Goal: Task Accomplishment & Management: Use online tool/utility

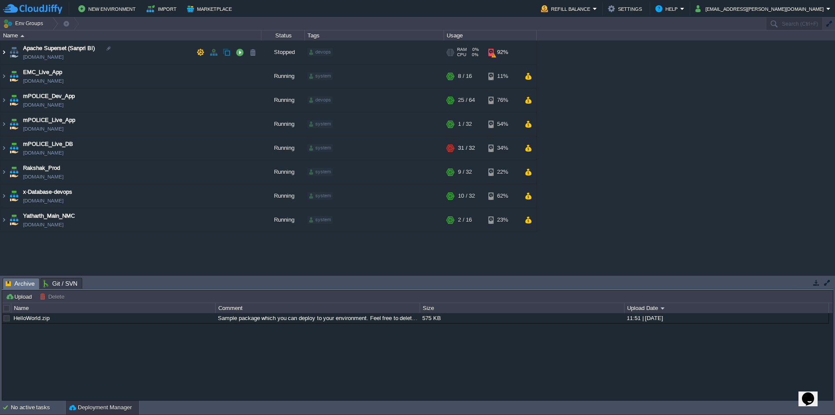
click at [5, 54] on img at bounding box center [3, 51] width 7 height 23
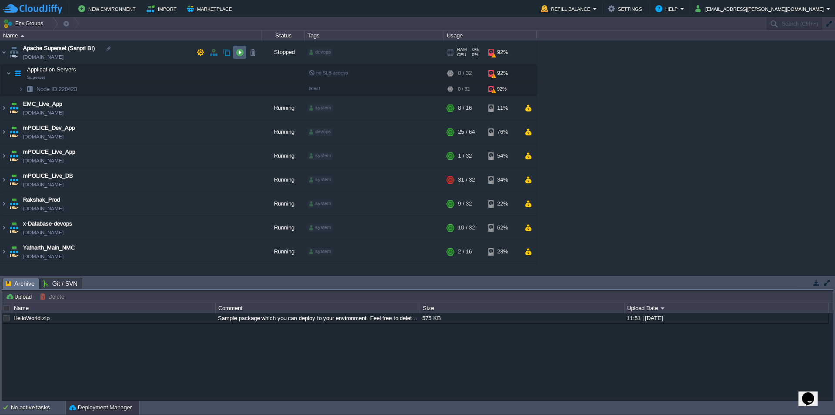
click at [239, 52] on button "button" at bounding box center [240, 52] width 8 height 8
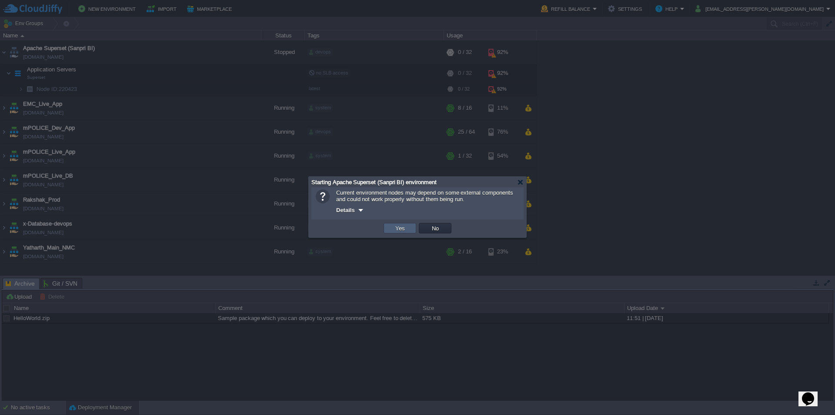
click at [396, 224] on td "Yes" at bounding box center [400, 228] width 33 height 10
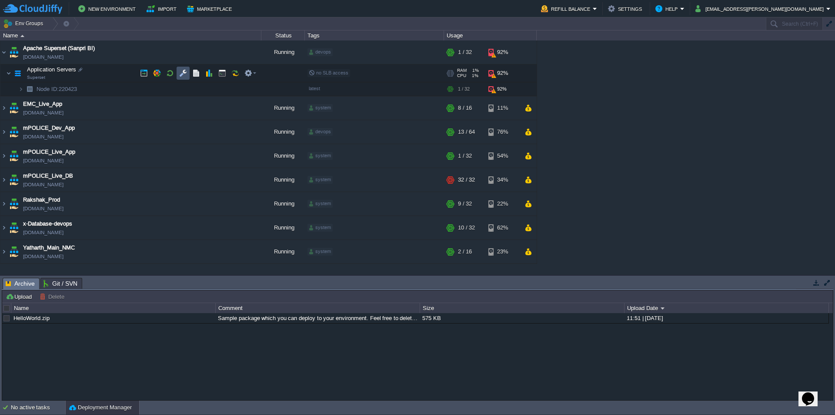
click at [182, 76] on button "button" at bounding box center [183, 73] width 8 height 8
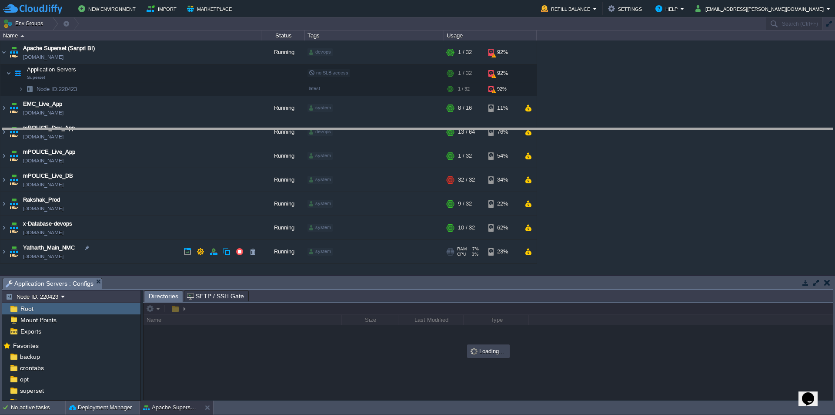
drag, startPoint x: 270, startPoint y: 288, endPoint x: 300, endPoint y: 138, distance: 152.7
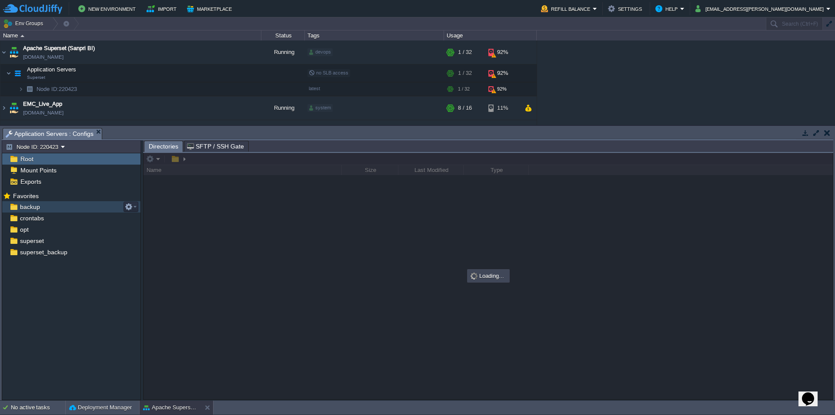
click at [48, 209] on div "backup" at bounding box center [71, 206] width 138 height 11
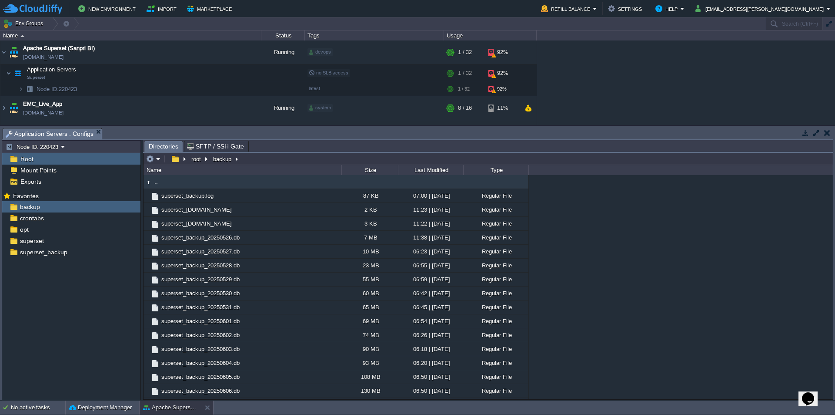
type input "/root/backup"
click at [270, 164] on input "/root/backup" at bounding box center [489, 159] width 690 height 12
click at [221, 74] on button "button" at bounding box center [222, 73] width 8 height 8
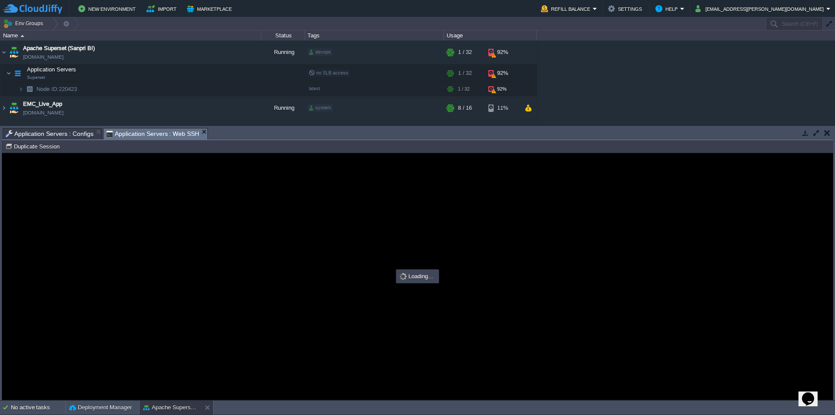
click at [67, 131] on span "Application Servers : Configs" at bounding box center [50, 133] width 88 height 10
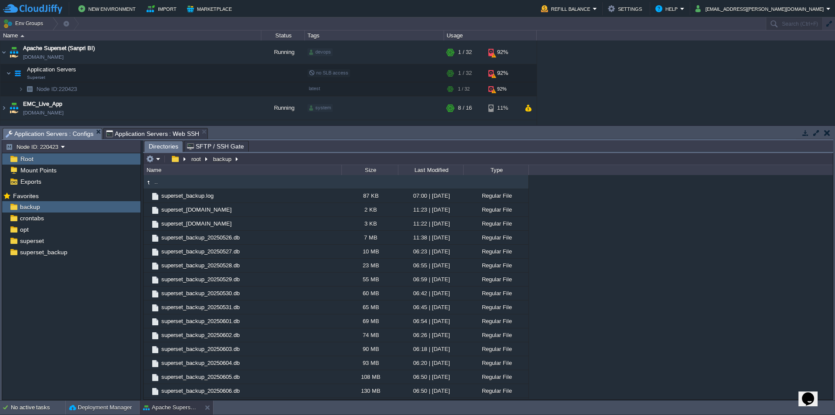
click at [376, 168] on div "Size" at bounding box center [370, 170] width 56 height 10
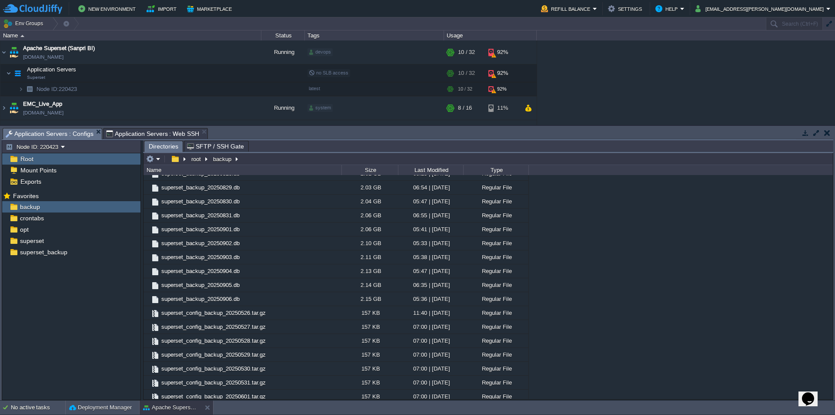
scroll to position [1344, 0]
click at [168, 134] on span "Application Servers : Web SSH" at bounding box center [153, 133] width 94 height 10
type input "#000000"
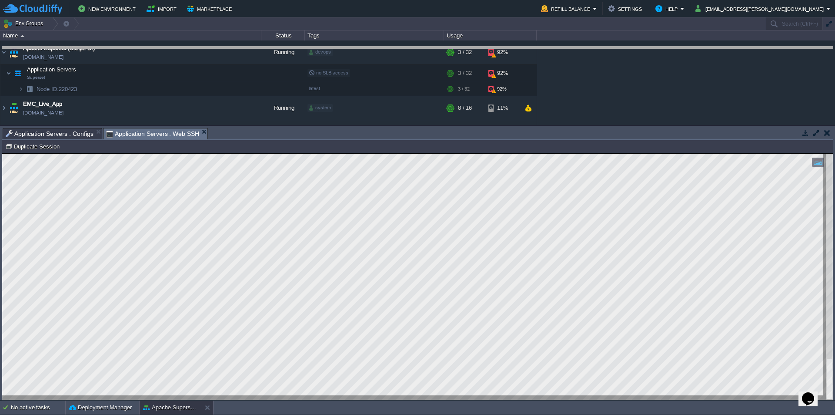
drag, startPoint x: 424, startPoint y: 139, endPoint x: 432, endPoint y: 58, distance: 81.7
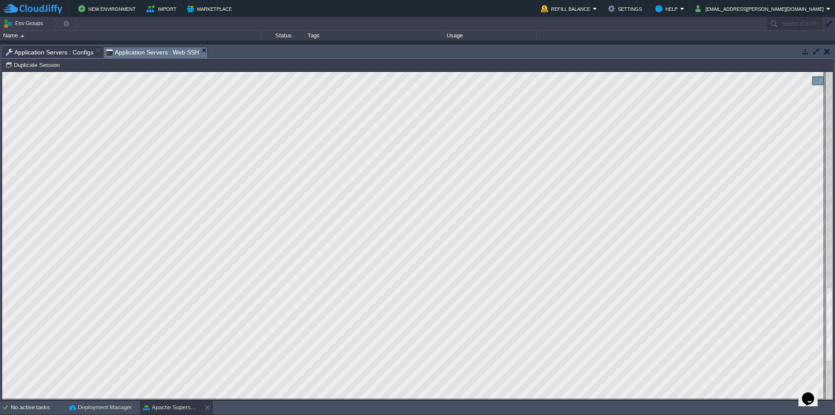
click at [828, 195] on div at bounding box center [829, 236] width 7 height 328
click at [833, 72] on html "Copy: Ctrl + Shift + C Paste: Ctrl + V Settings: Ctrl + Shift + Alt 0" at bounding box center [417, 72] width 831 height 0
click at [826, 111] on div at bounding box center [417, 236] width 831 height 328
click at [833, 72] on html "Copy: Ctrl + Shift + C Paste: Ctrl + V Settings: Ctrl + Shift + Alt 0" at bounding box center [417, 72] width 831 height 0
click at [441, 72] on html "Copy: Ctrl + Shift + C Paste: Ctrl + V Settings: Ctrl + Shift + Alt 0" at bounding box center [417, 72] width 831 height 0
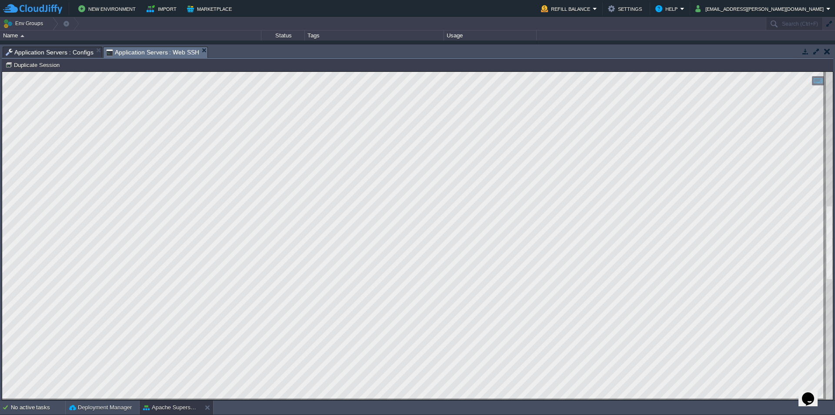
click at [66, 47] on div "Application Servers : Configs" at bounding box center [53, 52] width 100 height 11
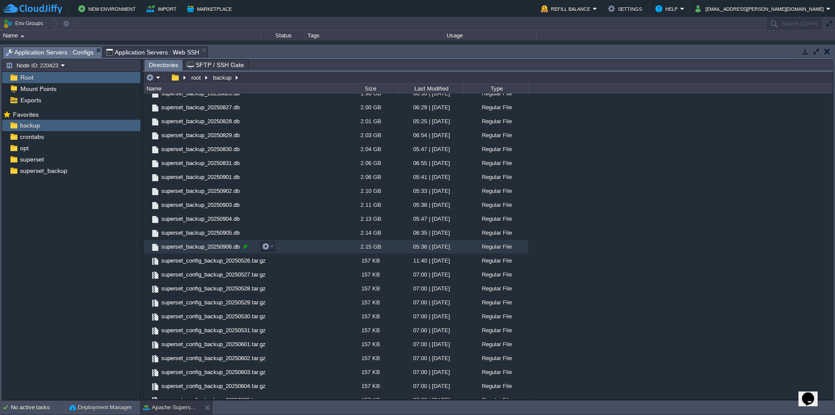
click at [245, 247] on div at bounding box center [245, 246] width 8 height 8
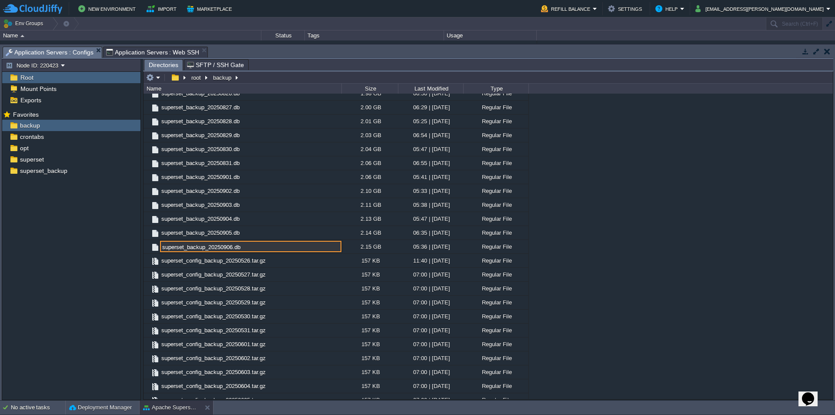
click at [258, 247] on input "superset_backup_20250906.db" at bounding box center [250, 246] width 181 height 11
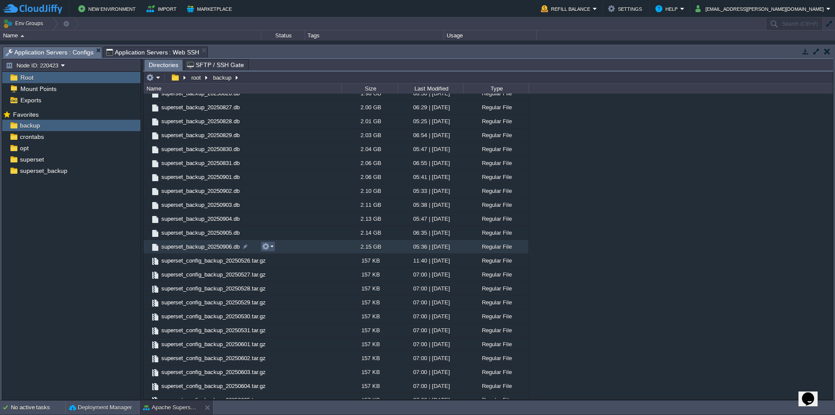
click at [269, 247] on button "button" at bounding box center [266, 246] width 8 height 8
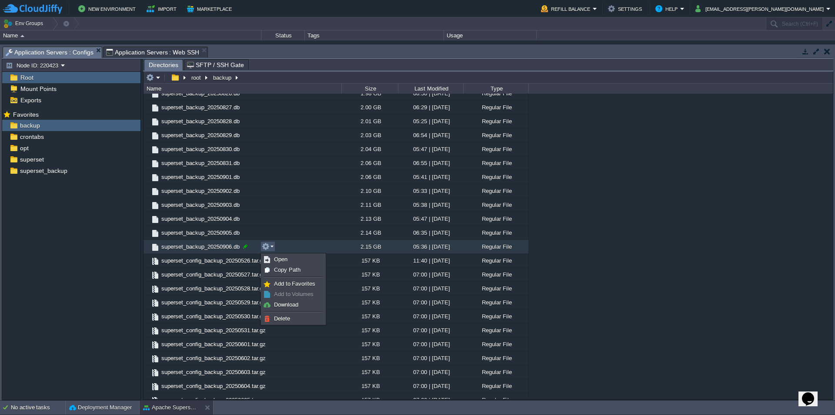
click at [245, 246] on div at bounding box center [245, 246] width 8 height 8
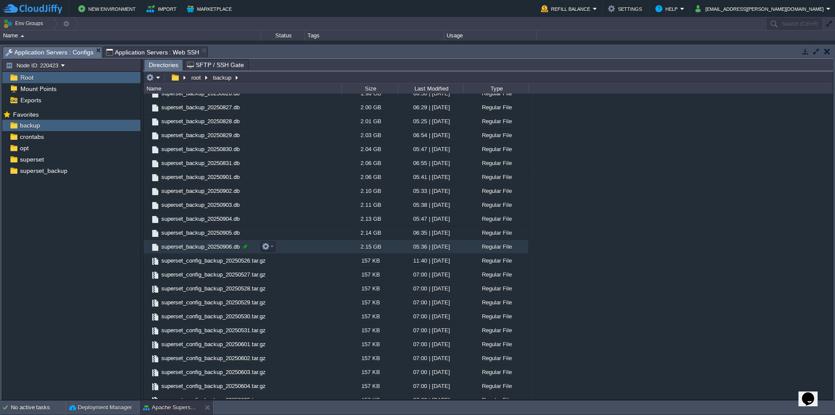
type input "superset_backup_20250906.db"
click at [130, 50] on span "Application Servers : Web SSH" at bounding box center [153, 52] width 94 height 10
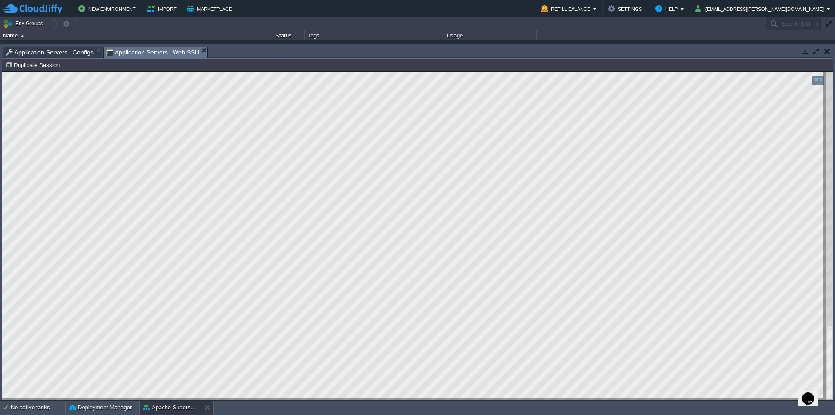
click at [825, 222] on div at bounding box center [417, 236] width 831 height 328
click at [831, 284] on div at bounding box center [829, 236] width 7 height 328
click at [831, 269] on div at bounding box center [829, 236] width 7 height 328
click at [833, 72] on html "Copy: Ctrl + Shift + C Paste: Ctrl + V Settings: Ctrl + Shift + Alt 0" at bounding box center [417, 72] width 831 height 0
click at [74, 52] on span "Application Servers : Configs" at bounding box center [50, 52] width 88 height 10
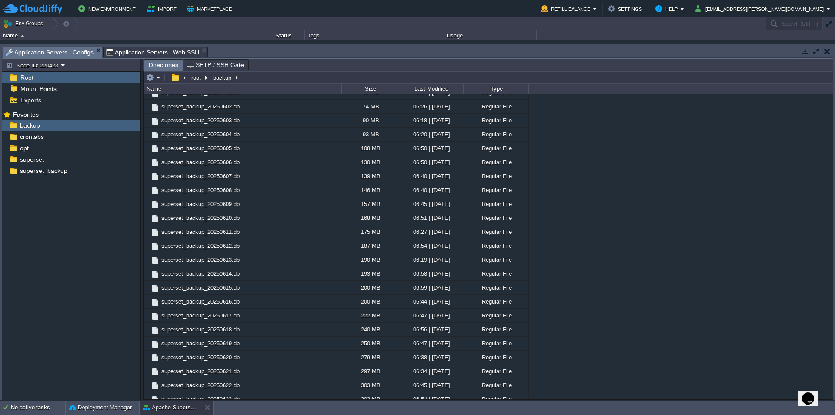
scroll to position [0, 0]
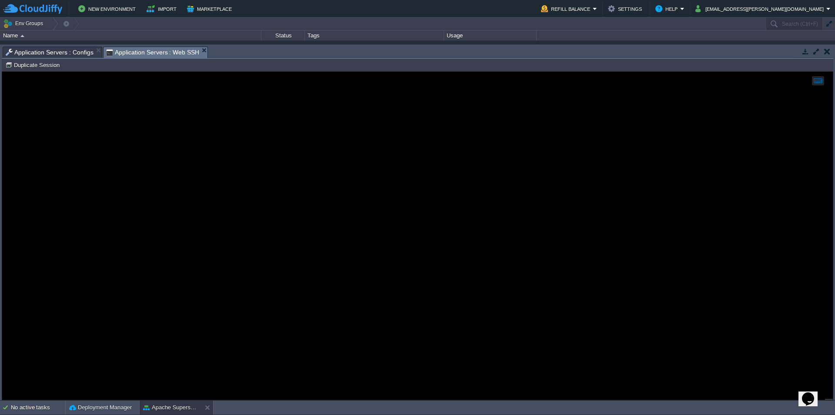
click at [178, 54] on span "Application Servers : Web SSH" at bounding box center [153, 52] width 94 height 11
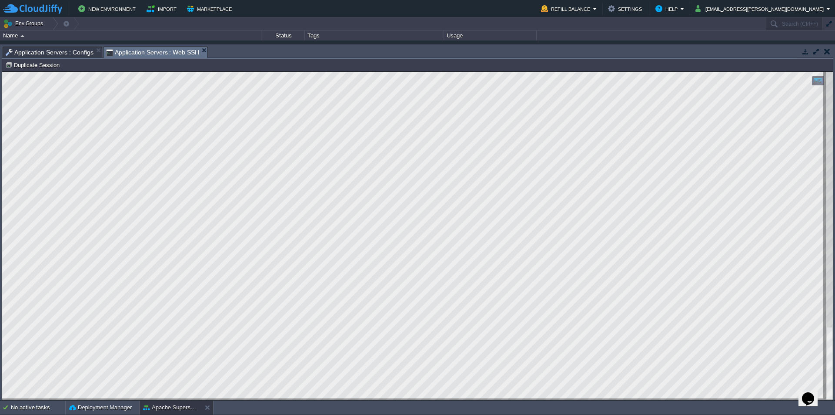
click at [70, 53] on span "Application Servers : Configs" at bounding box center [50, 52] width 88 height 10
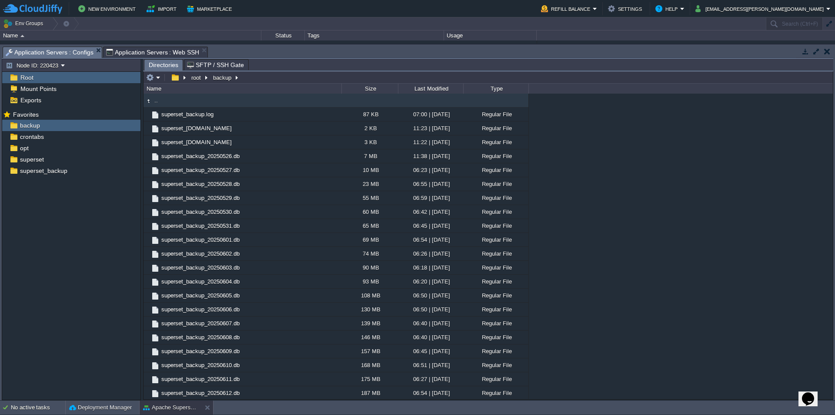
type input "/root/backup"
click at [284, 78] on input "/root/backup" at bounding box center [489, 77] width 690 height 12
type input "/root/backup"
click at [289, 79] on input "/root/backup" at bounding box center [489, 77] width 690 height 12
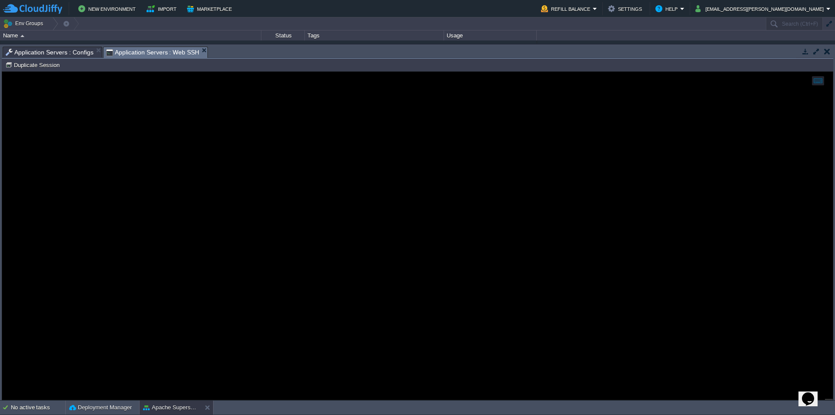
click at [166, 51] on span "Application Servers : Web SSH" at bounding box center [153, 52] width 94 height 11
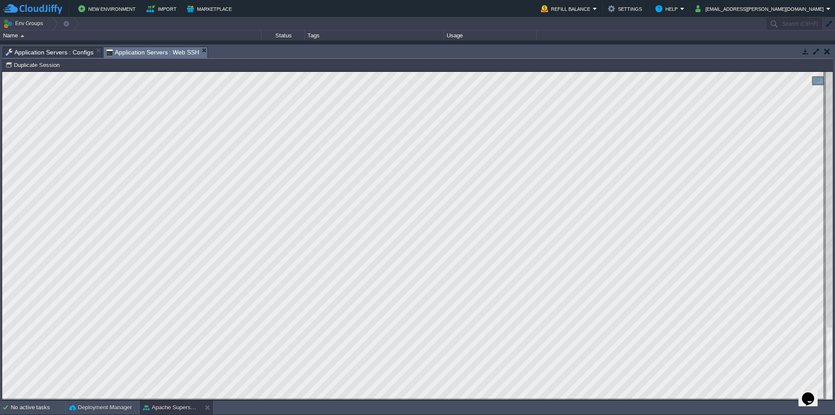
click at [78, 57] on span "Application Servers : Configs" at bounding box center [50, 52] width 88 height 10
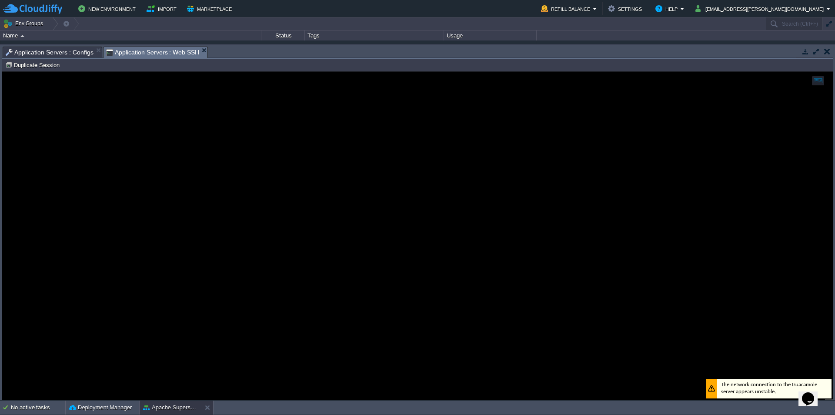
click at [172, 51] on span "Application Servers : Web SSH" at bounding box center [153, 52] width 94 height 11
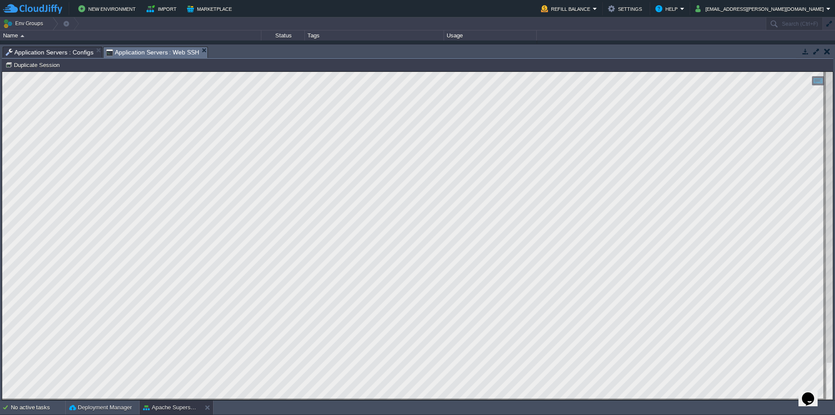
click at [79, 54] on span "Application Servers : Configs" at bounding box center [50, 52] width 88 height 10
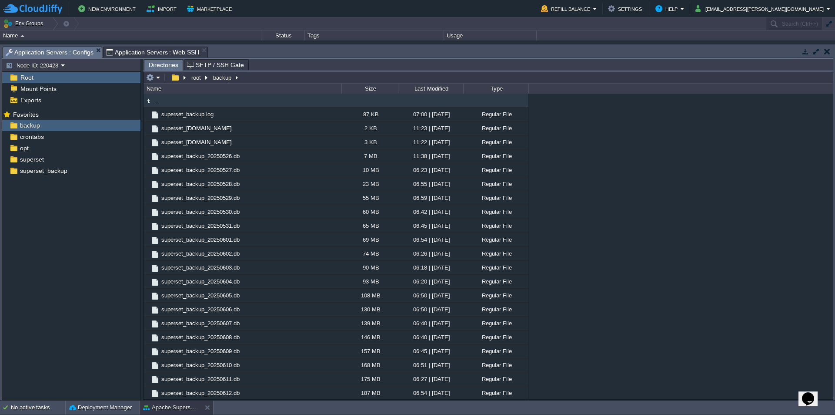
type input "/root/backup"
click at [252, 77] on input "/root/backup" at bounding box center [489, 77] width 690 height 12
click at [197, 77] on button "root" at bounding box center [196, 78] width 13 height 8
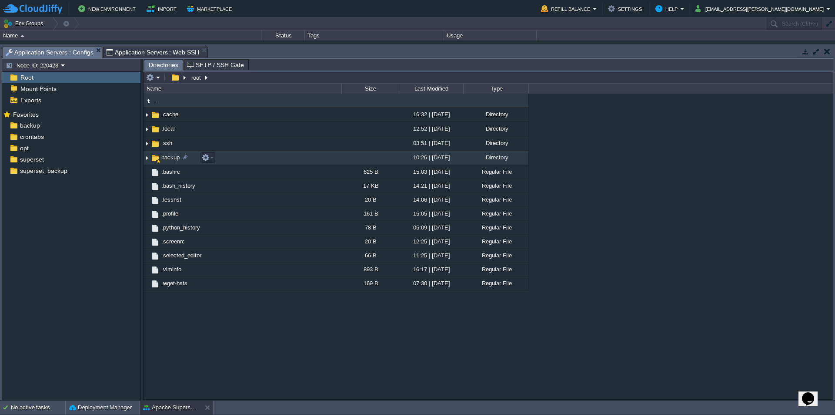
click at [173, 157] on span "backup" at bounding box center [170, 157] width 21 height 7
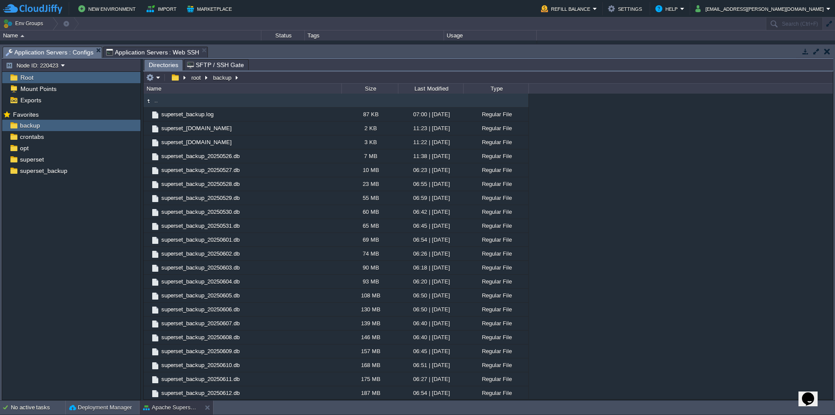
type input "/root/backup"
click at [258, 79] on input "/root/backup" at bounding box center [489, 77] width 690 height 12
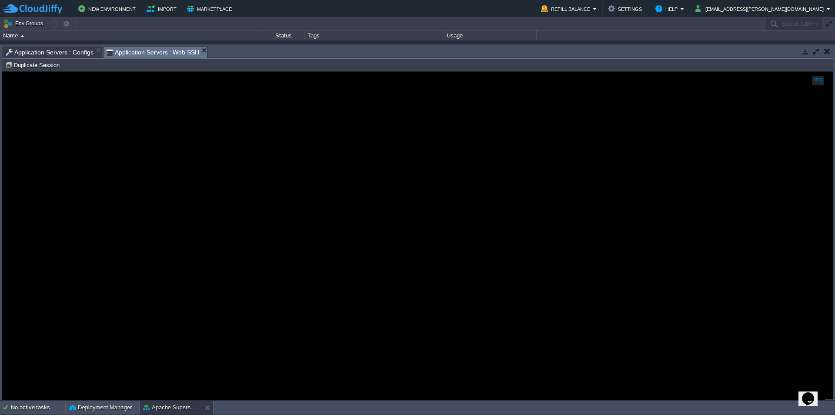
click at [167, 55] on span "Application Servers : Web SSH" at bounding box center [153, 52] width 94 height 11
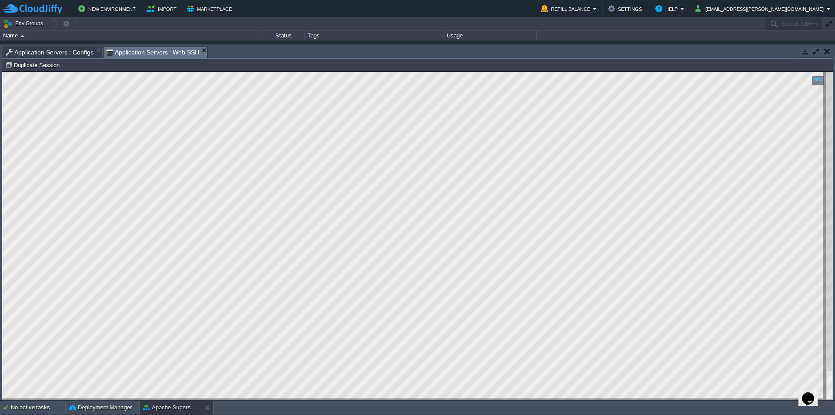
click at [2, 72] on html "Copy: Ctrl + Shift + C Paste: Ctrl + V Settings: Ctrl + Shift + Alt 0" at bounding box center [417, 72] width 831 height 0
click at [77, 53] on span "Application Servers : Configs" at bounding box center [50, 52] width 88 height 10
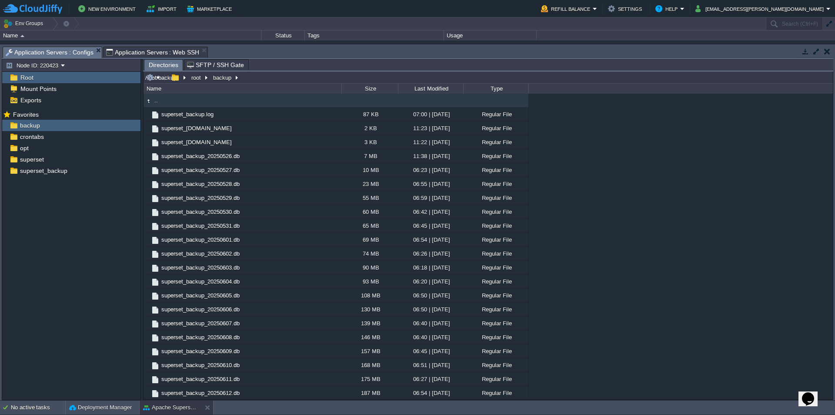
click at [259, 78] on input "/root/backup" at bounding box center [489, 77] width 690 height 12
paste input "var/www/html/"
type input "/var/www/html/"
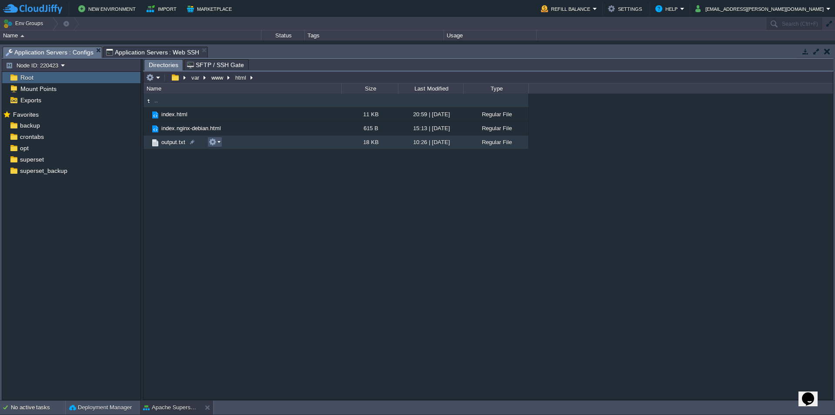
click at [214, 144] on button "button" at bounding box center [213, 142] width 8 height 8
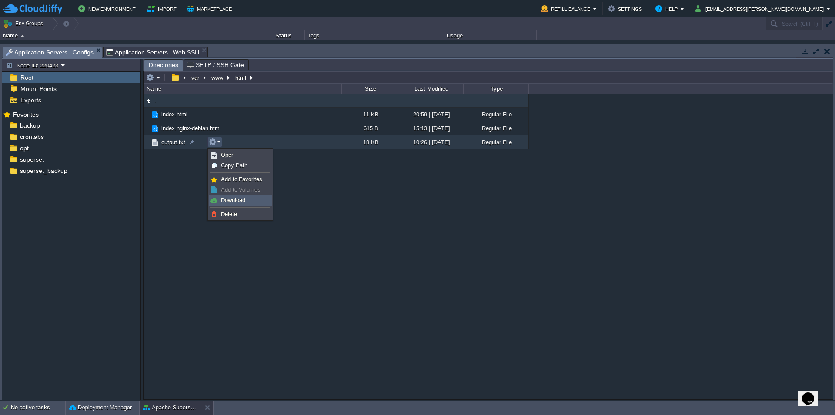
click at [232, 198] on span "Download" at bounding box center [233, 200] width 24 height 7
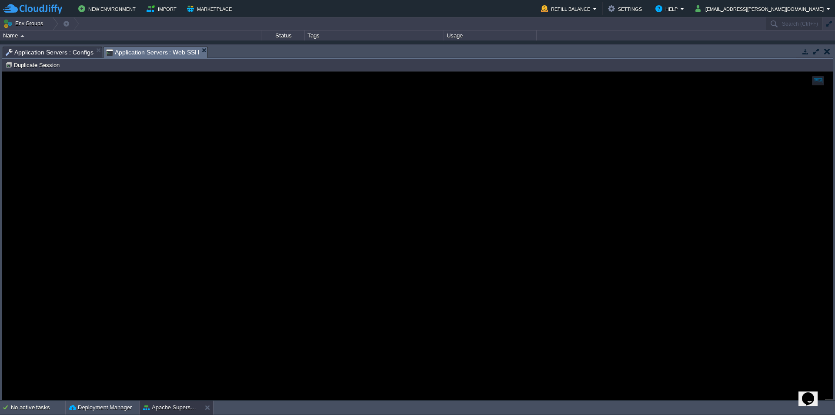
click at [169, 54] on span "Application Servers : Web SSH" at bounding box center [153, 52] width 94 height 11
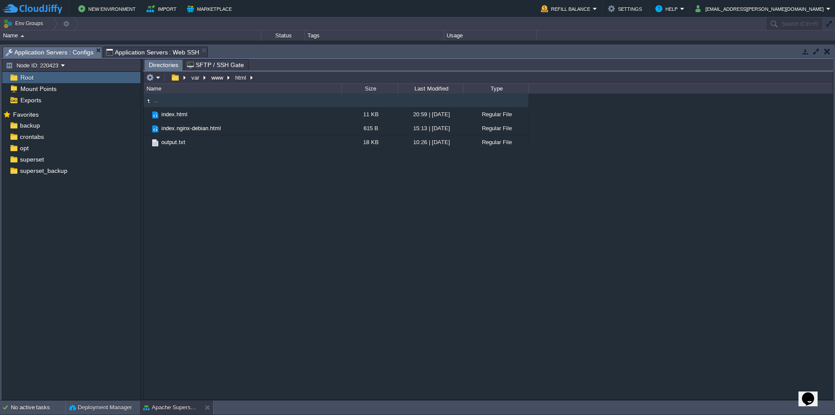
click at [73, 50] on span "Application Servers : Configs" at bounding box center [50, 52] width 88 height 11
click at [54, 124] on div "backup" at bounding box center [71, 125] width 138 height 11
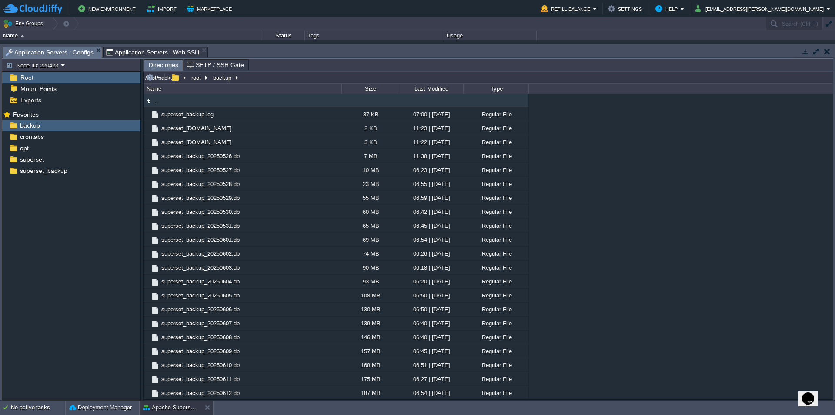
click at [272, 78] on input "/root/backup" at bounding box center [489, 77] width 690 height 12
click at [160, 55] on span "Application Servers : Web SSH" at bounding box center [153, 52] width 94 height 10
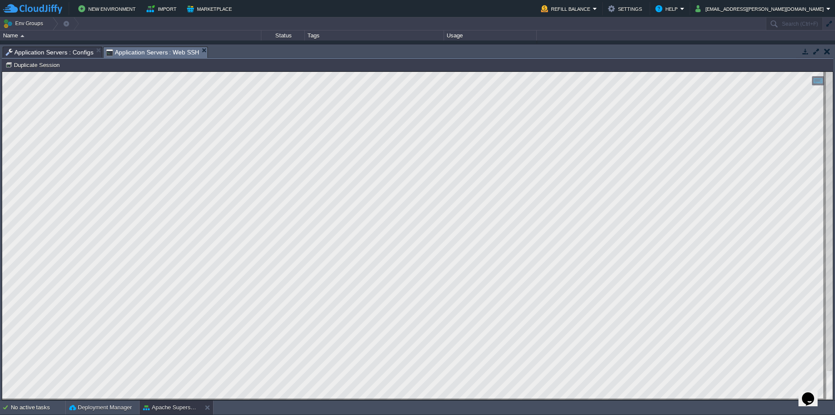
click at [67, 52] on span "Application Servers : Configs" at bounding box center [50, 52] width 88 height 10
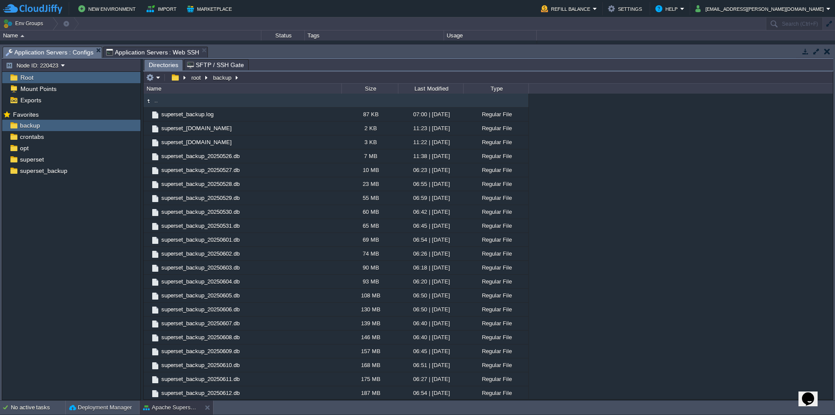
type input "/root/backup"
click at [278, 78] on input "/root/backup" at bounding box center [489, 77] width 690 height 12
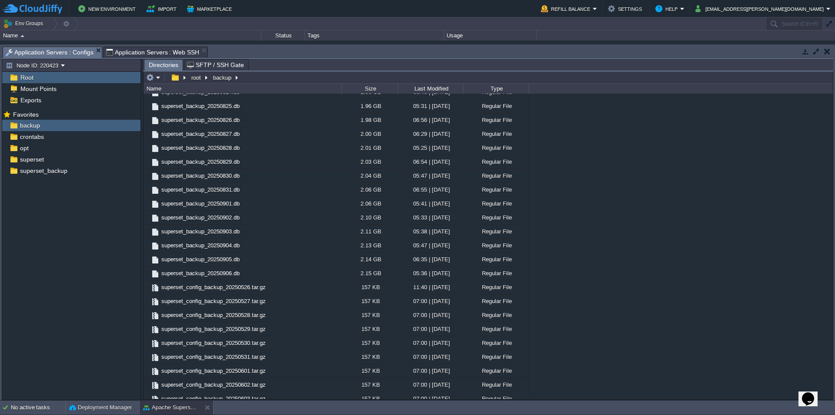
scroll to position [1304, 0]
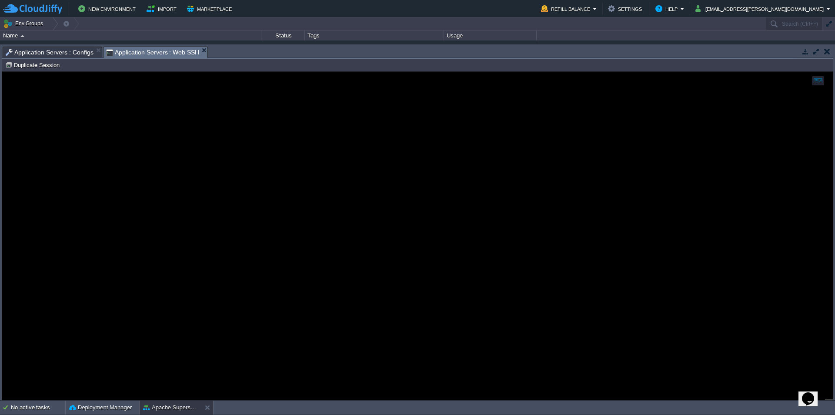
click at [177, 51] on span "Application Servers : Web SSH" at bounding box center [153, 52] width 94 height 11
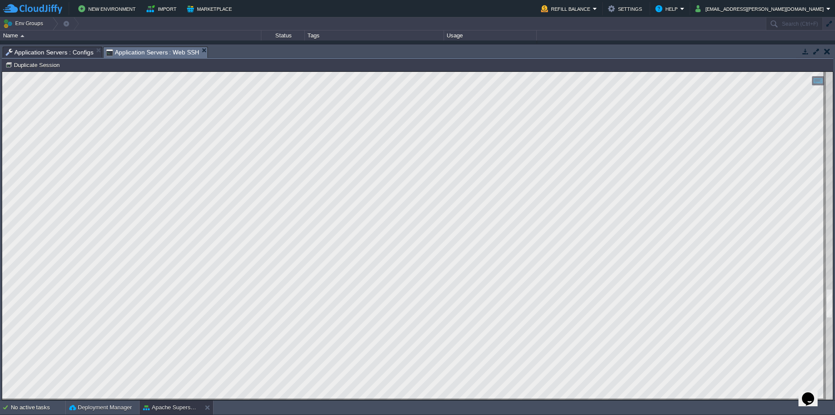
click at [831, 119] on div at bounding box center [829, 236] width 7 height 328
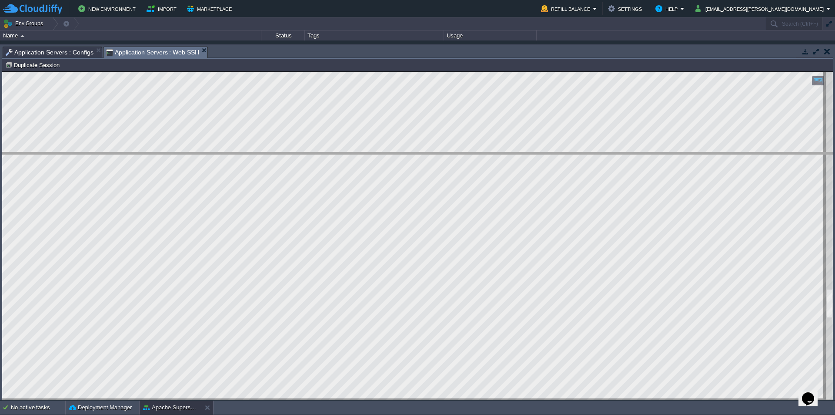
drag, startPoint x: 355, startPoint y: 58, endPoint x: 365, endPoint y: 252, distance: 194.3
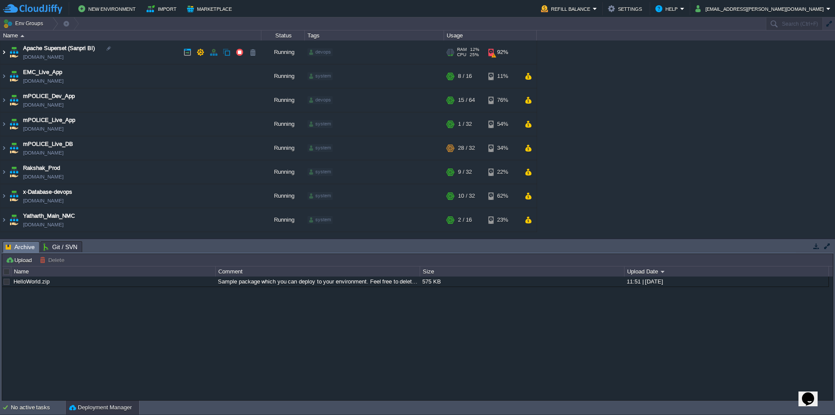
click at [4, 52] on img at bounding box center [3, 51] width 7 height 23
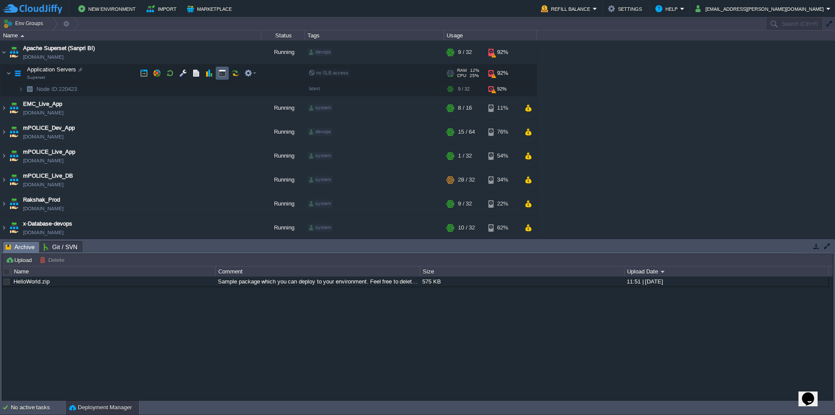
click at [222, 73] on button "button" at bounding box center [222, 73] width 8 height 8
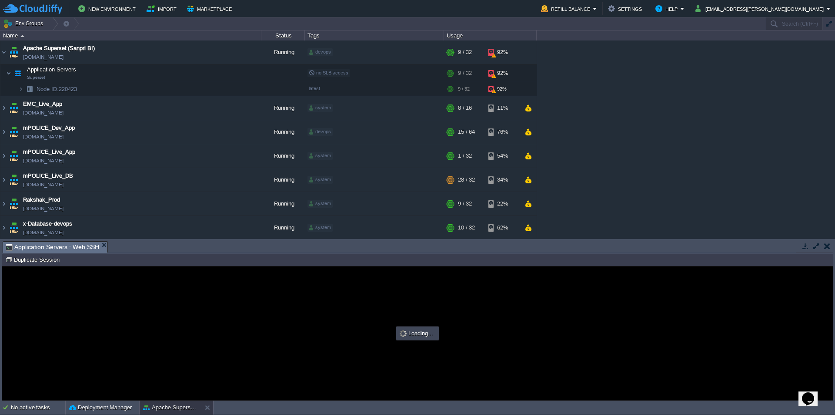
type input "#000000"
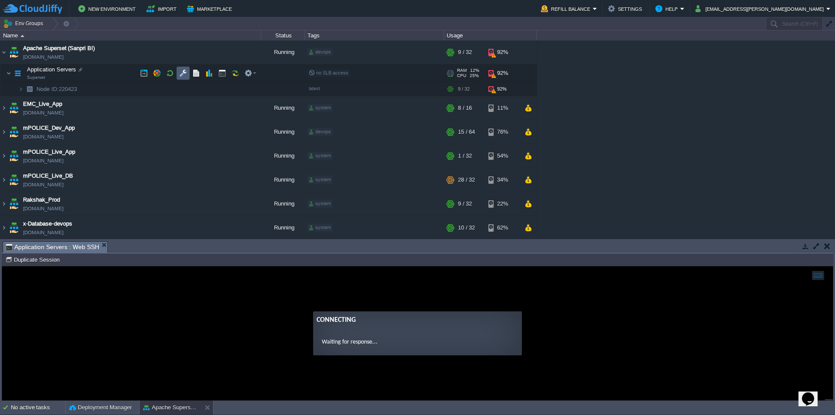
click at [184, 75] on button "button" at bounding box center [183, 73] width 8 height 8
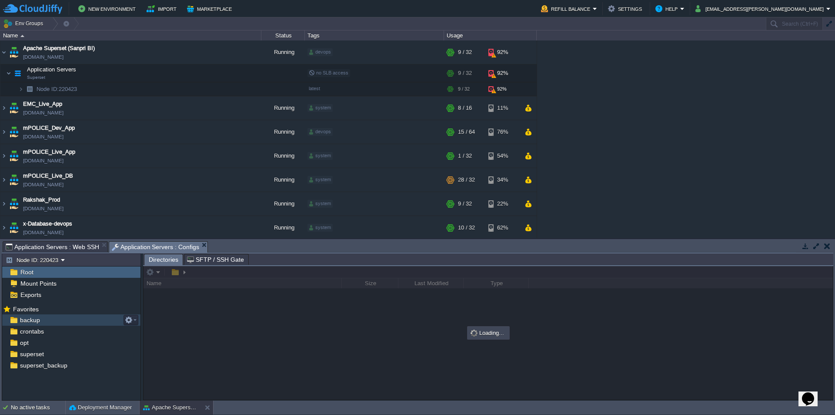
click at [28, 320] on span "backup" at bounding box center [29, 320] width 23 height 8
click at [75, 245] on span "Application Servers : Web SSH" at bounding box center [53, 246] width 94 height 10
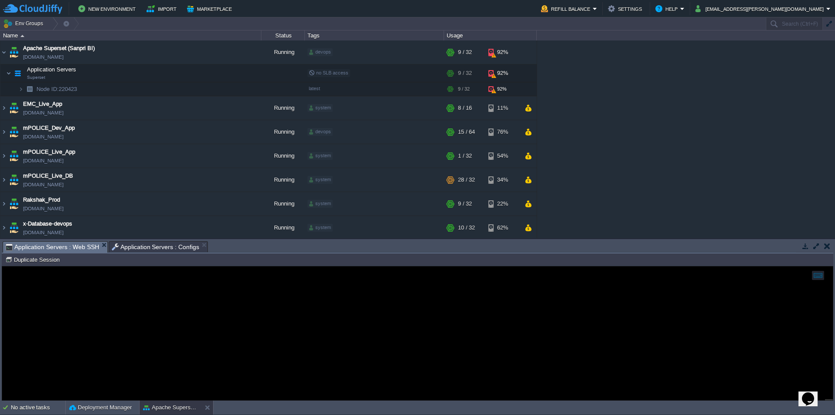
click at [141, 244] on span "Application Servers : Configs" at bounding box center [156, 246] width 88 height 10
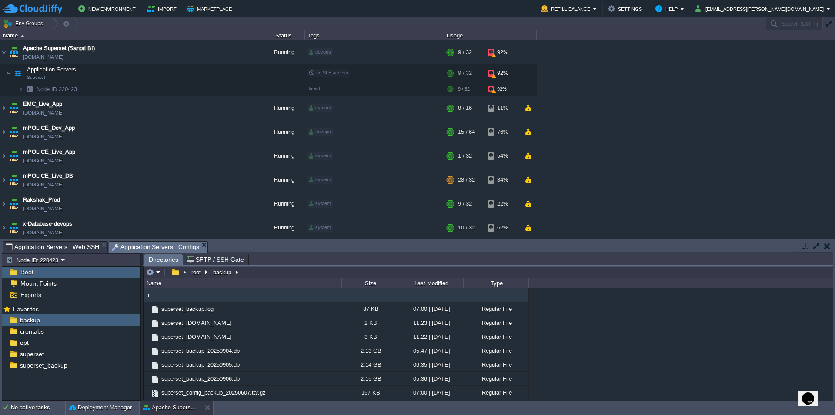
type input "/root/backup"
click at [258, 275] on input "/root/backup" at bounding box center [489, 272] width 690 height 12
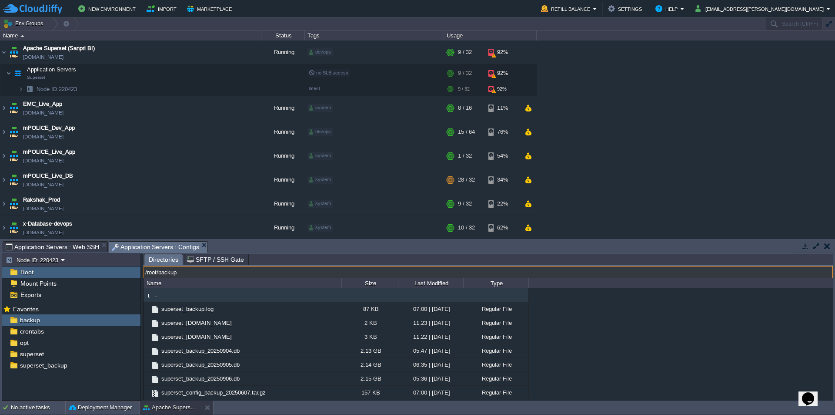
click at [254, 273] on input "/root/backup" at bounding box center [489, 272] width 690 height 12
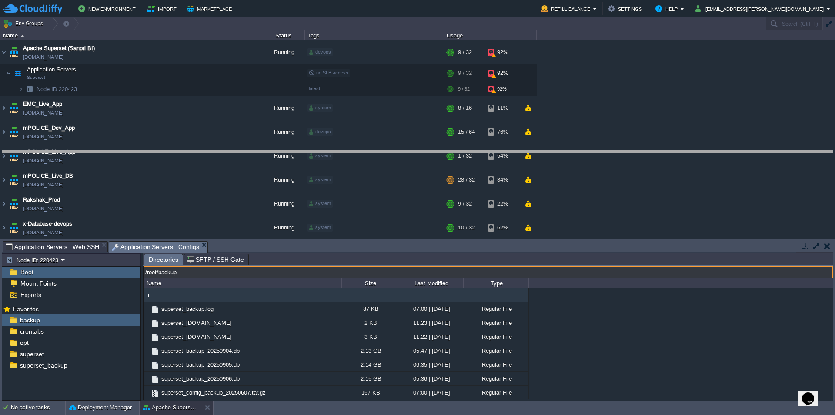
drag, startPoint x: 403, startPoint y: 252, endPoint x: 419, endPoint y: 141, distance: 112.2
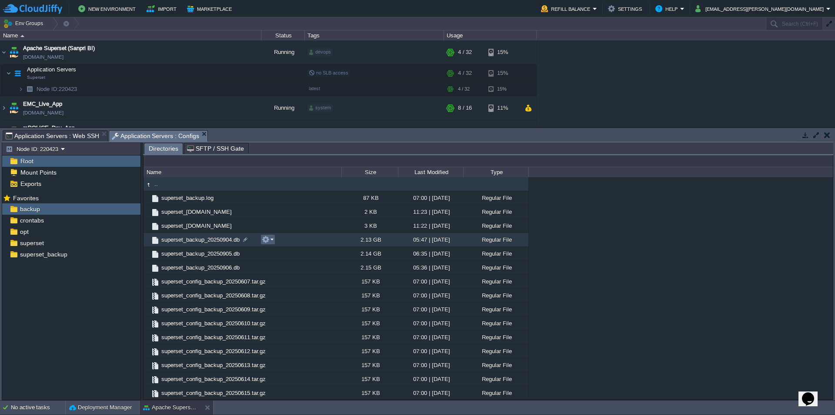
click at [271, 239] on em at bounding box center [268, 239] width 12 height 8
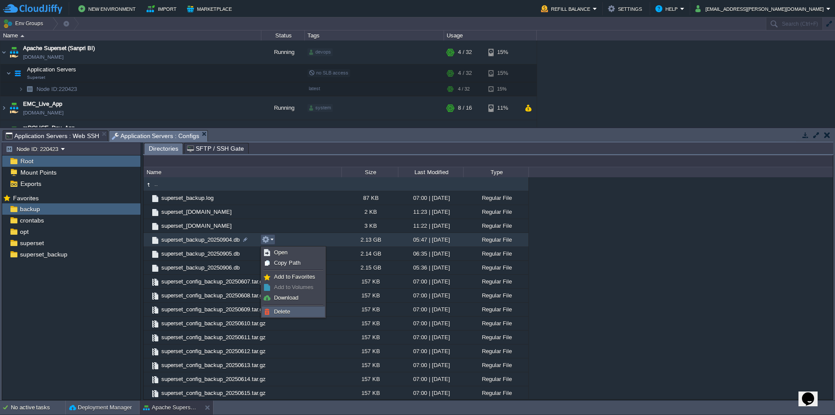
click at [288, 311] on span "Delete" at bounding box center [282, 311] width 16 height 7
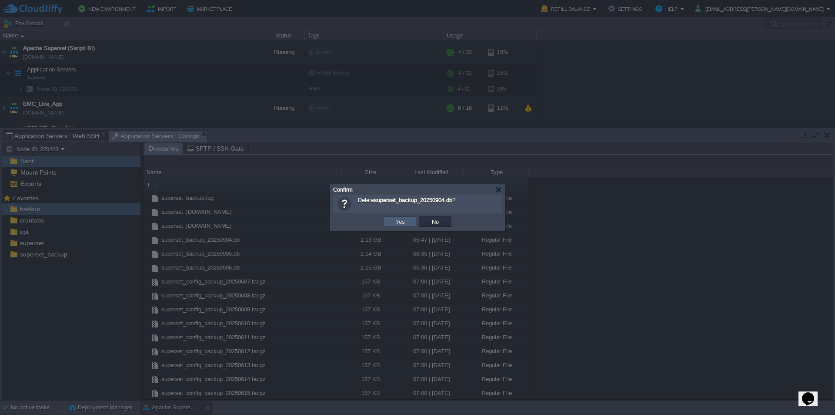
click at [408, 222] on td "Yes" at bounding box center [400, 221] width 33 height 10
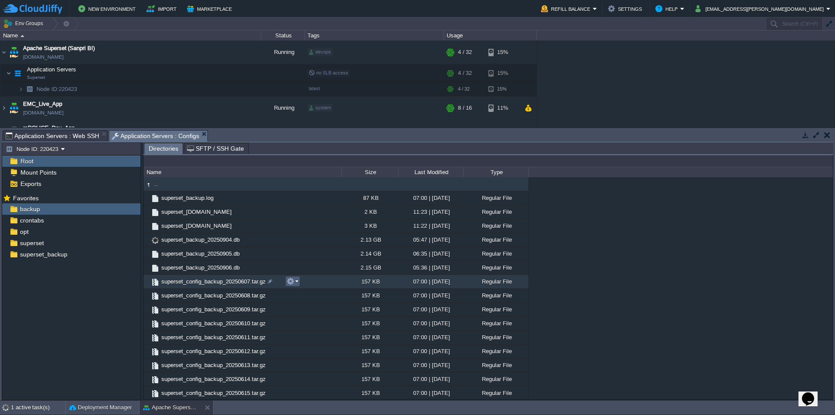
click at [292, 282] on button "button" at bounding box center [291, 281] width 8 height 8
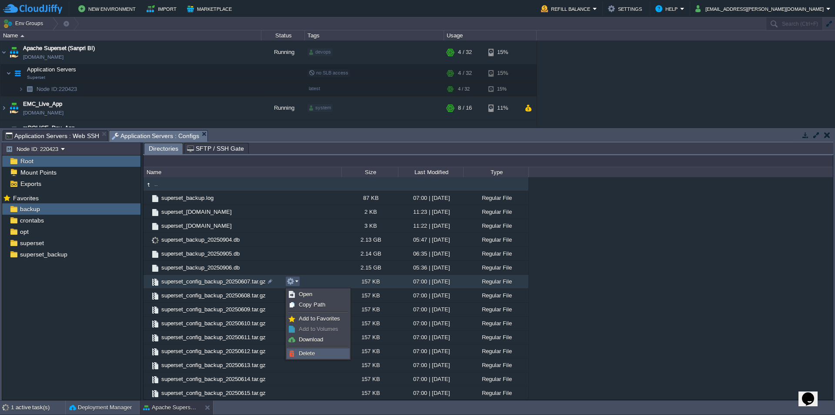
click at [308, 351] on span "Delete" at bounding box center [307, 353] width 16 height 7
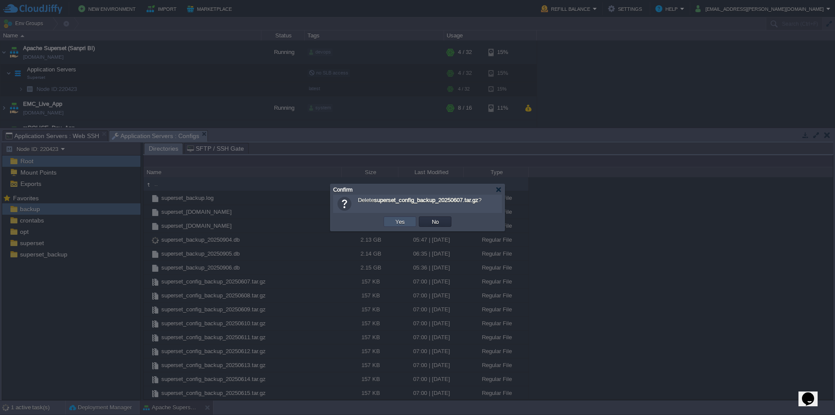
click at [397, 221] on button "Yes" at bounding box center [400, 222] width 15 height 8
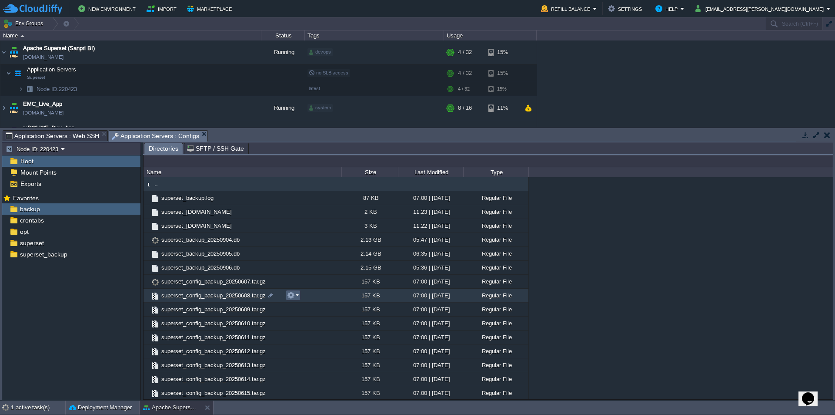
click at [297, 298] on em at bounding box center [293, 295] width 12 height 8
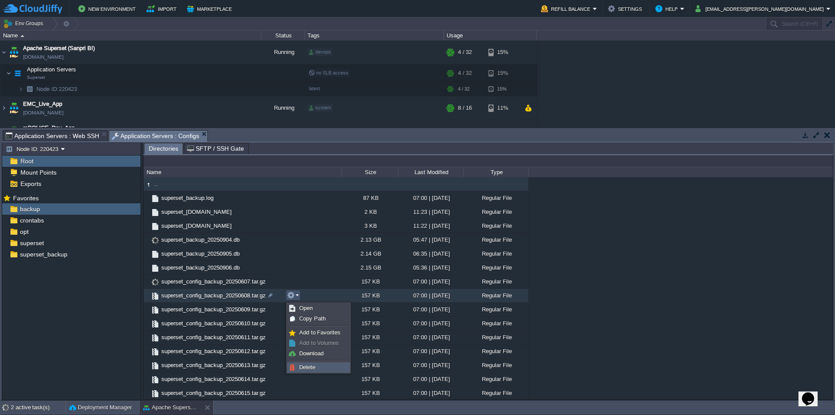
click at [303, 367] on span "Delete" at bounding box center [307, 367] width 16 height 7
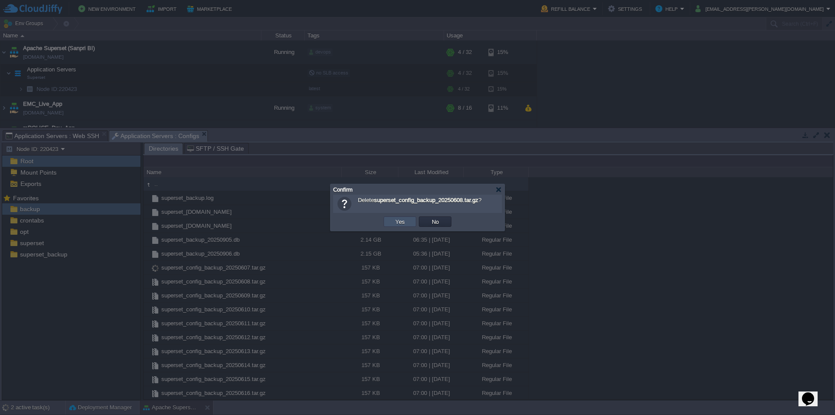
click at [404, 218] on button "Yes" at bounding box center [400, 222] width 15 height 8
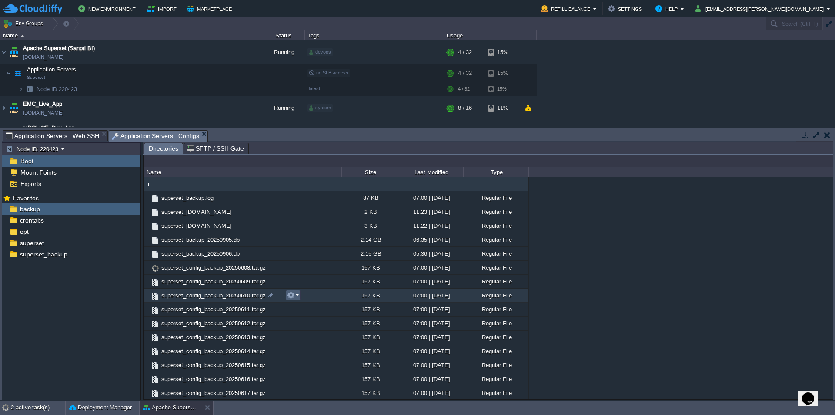
click at [295, 299] on button "button" at bounding box center [291, 295] width 8 height 8
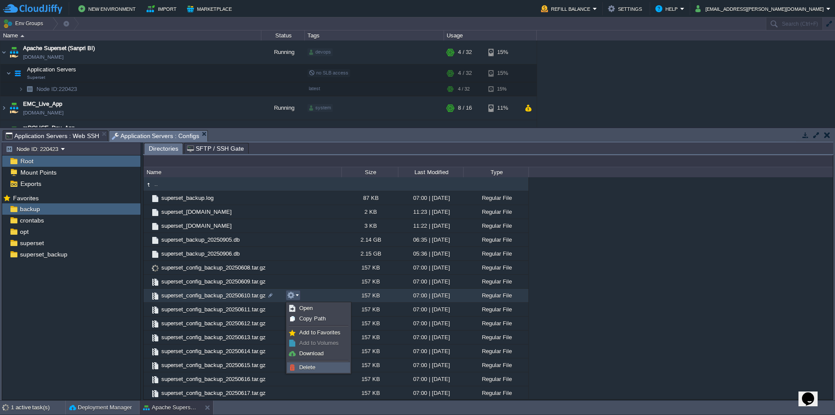
click at [310, 367] on span "Delete" at bounding box center [307, 367] width 16 height 7
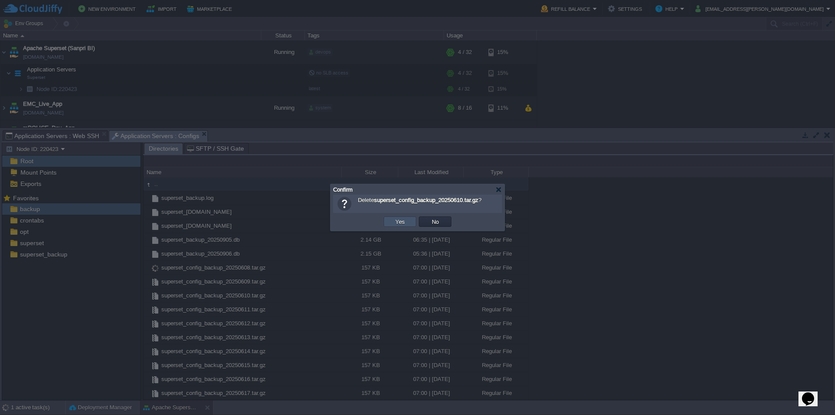
click at [396, 222] on button "Yes" at bounding box center [400, 222] width 15 height 8
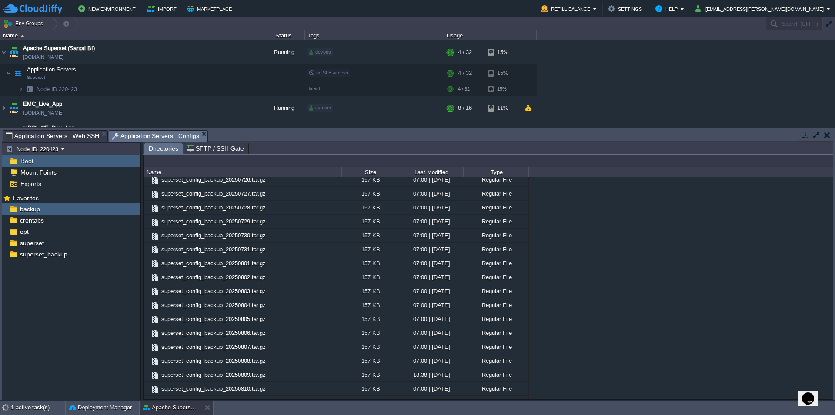
scroll to position [745, 0]
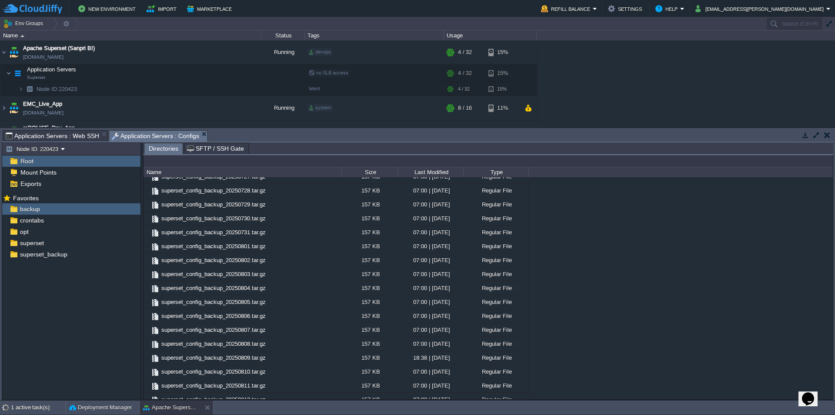
drag, startPoint x: 602, startPoint y: 274, endPoint x: 555, endPoint y: 263, distance: 48.7
click at [555, 263] on div ".. superset_backup.log 87 KB 07:00 | 06 Sep 2025 Regular File superset_backup.s…" at bounding box center [489, 287] width 690 height 221
click at [74, 138] on span "Application Servers : Web SSH" at bounding box center [53, 136] width 94 height 10
click at [167, 134] on span "Application Servers : Configs" at bounding box center [156, 136] width 88 height 11
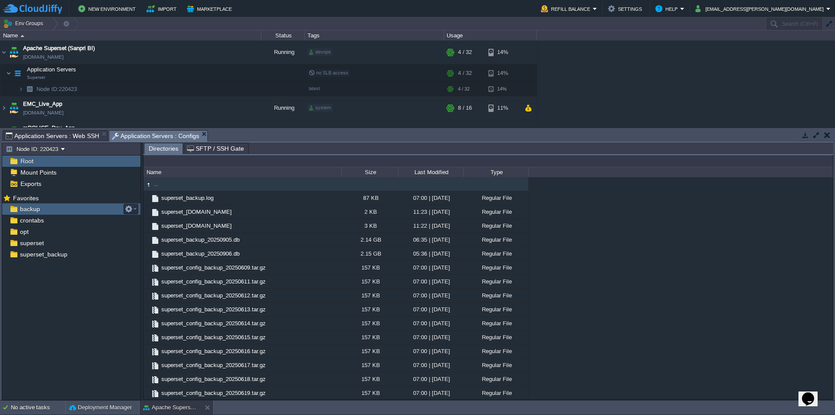
click at [45, 207] on div "backup" at bounding box center [71, 208] width 138 height 11
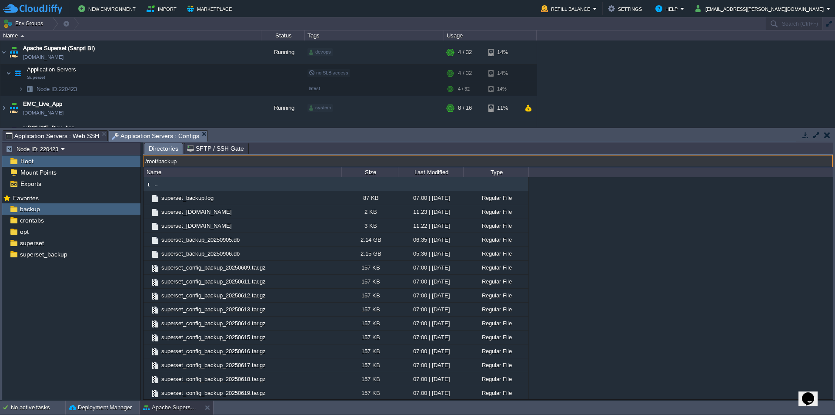
click at [268, 162] on input "/root/backup" at bounding box center [489, 161] width 690 height 12
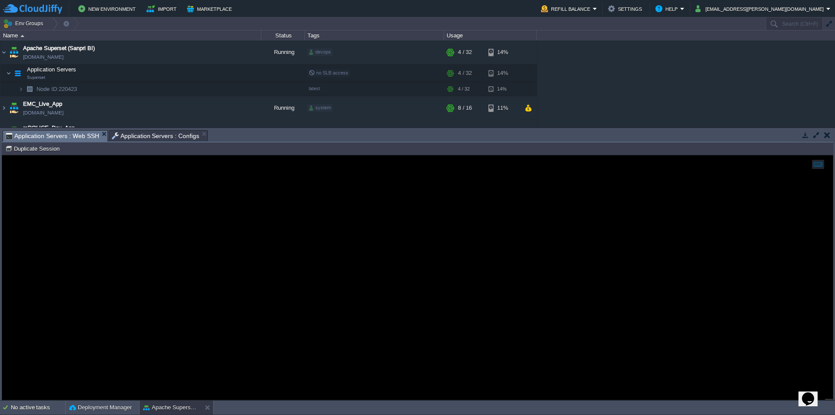
click at [74, 134] on span "Application Servers : Web SSH" at bounding box center [53, 136] width 94 height 11
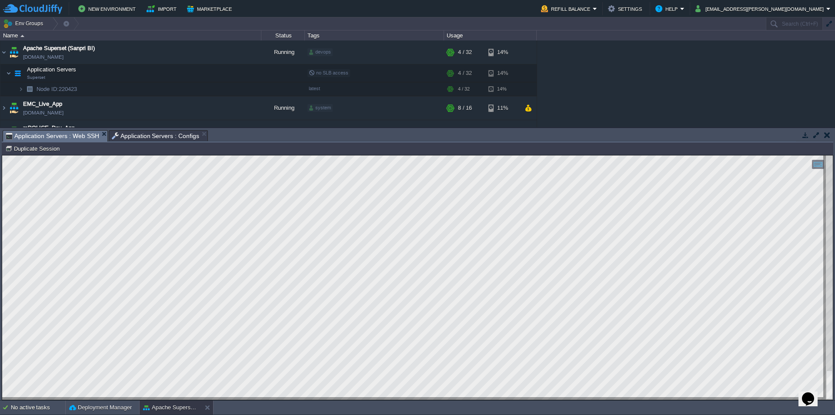
click at [174, 135] on span "Application Servers : Configs" at bounding box center [156, 136] width 88 height 10
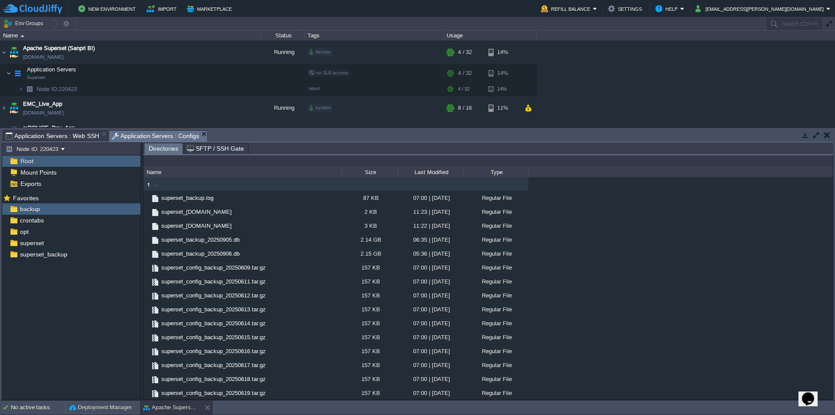
type input "/root/backup"
click at [268, 162] on input "/root/backup" at bounding box center [489, 161] width 690 height 12
click at [54, 217] on div "crontabs" at bounding box center [71, 219] width 138 height 11
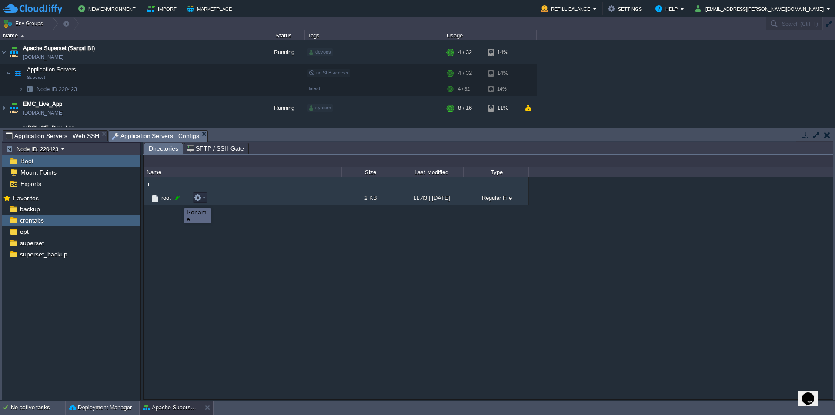
click at [178, 200] on div at bounding box center [178, 198] width 8 height 8
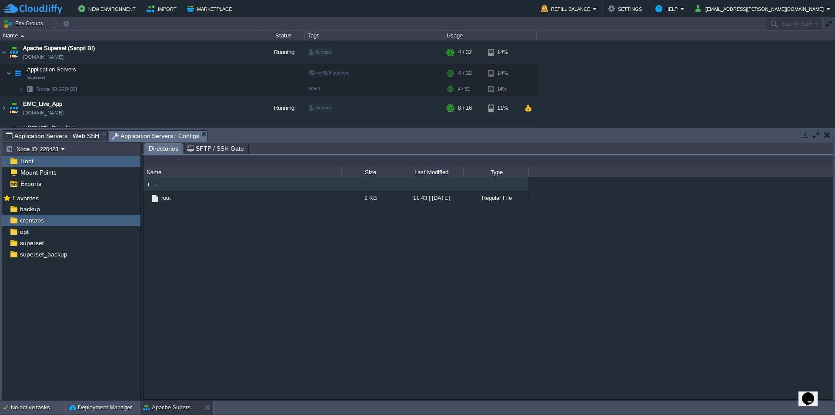
click at [170, 231] on div ".. root 2 KB 11:43 | 26 May 2025 Regular File root" at bounding box center [489, 287] width 690 height 221
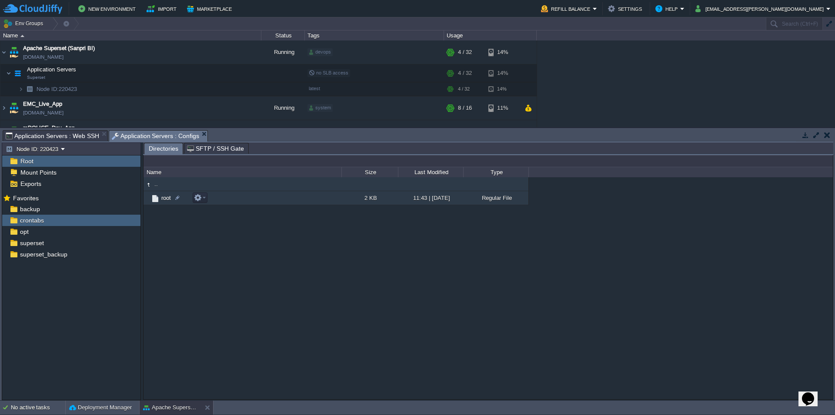
click at [164, 197] on span "root" at bounding box center [166, 197] width 12 height 7
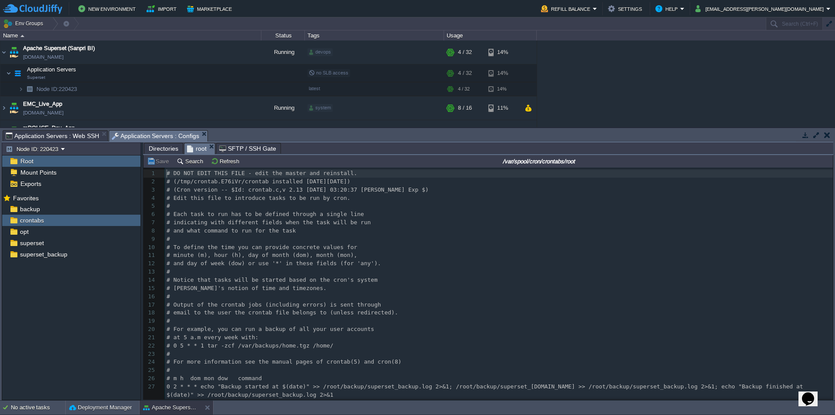
scroll to position [3, 0]
click at [236, 241] on pre "#" at bounding box center [499, 239] width 668 height 8
click at [501, 292] on pre "#" at bounding box center [499, 296] width 668 height 8
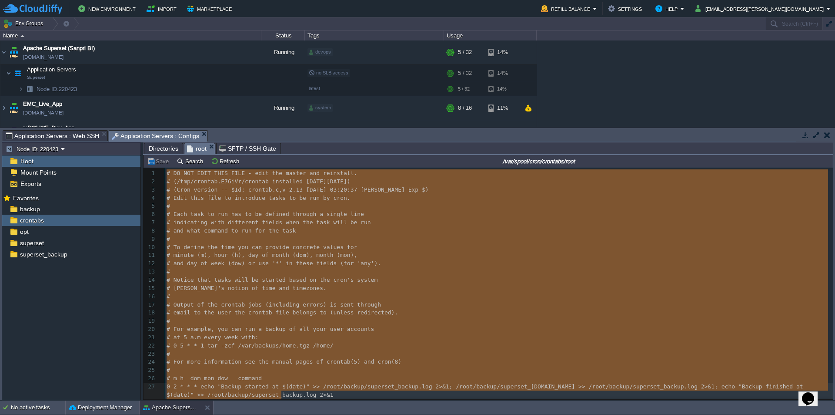
type textarea "-"
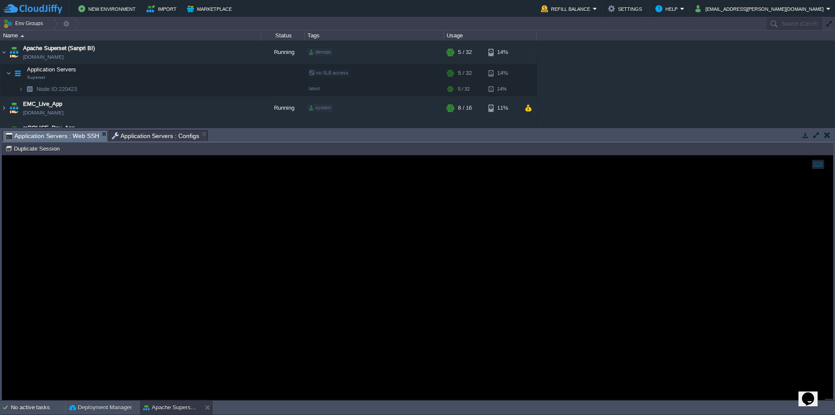
click at [74, 139] on span "Application Servers : Web SSH" at bounding box center [53, 136] width 94 height 11
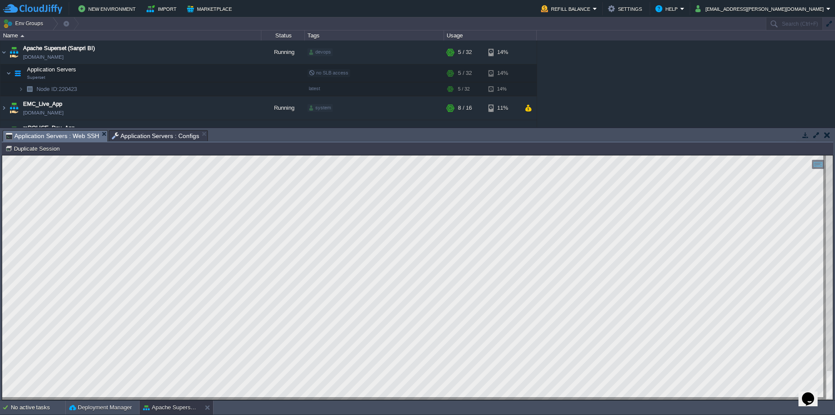
click at [164, 135] on span "Application Servers : Configs" at bounding box center [156, 136] width 88 height 10
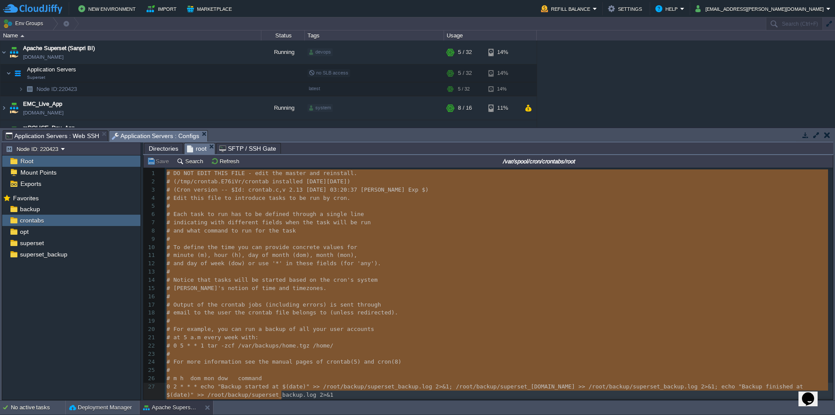
click at [254, 162] on input "/var/spool/cron/crontabs/root" at bounding box center [539, 161] width 586 height 10
click at [163, 149] on span "Directories" at bounding box center [164, 148] width 30 height 10
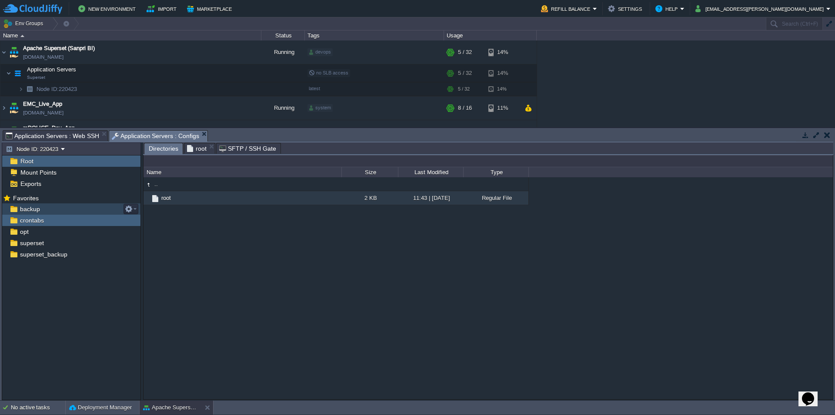
click at [49, 206] on div "backup" at bounding box center [71, 208] width 138 height 11
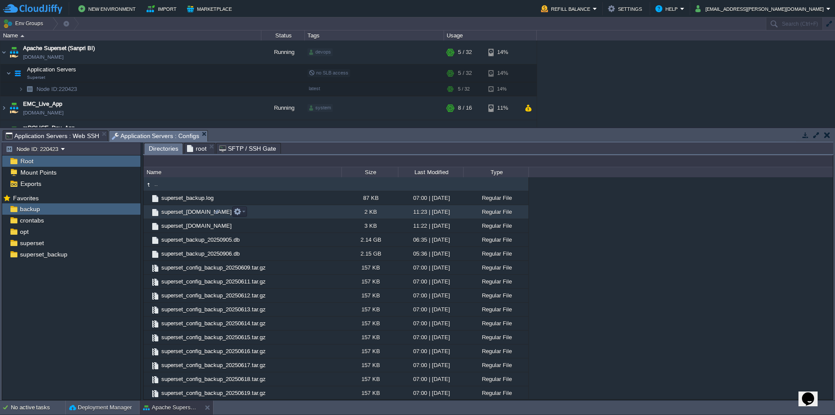
click at [194, 211] on span "superset_[DOMAIN_NAME]" at bounding box center [196, 211] width 73 height 7
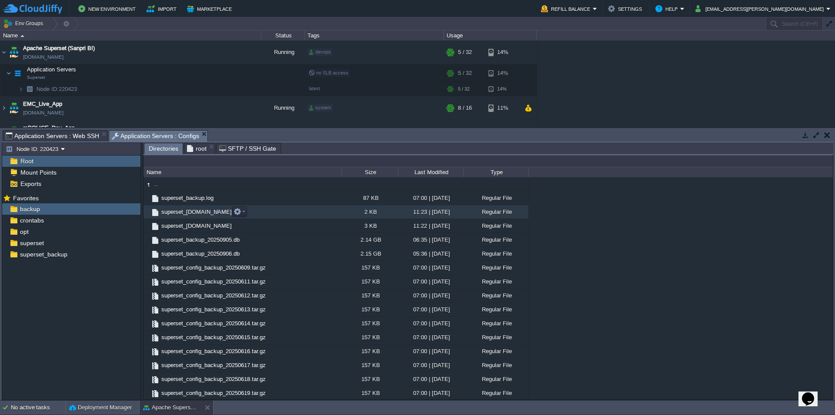
click at [194, 211] on span "superset_[DOMAIN_NAME]" at bounding box center [196, 211] width 73 height 7
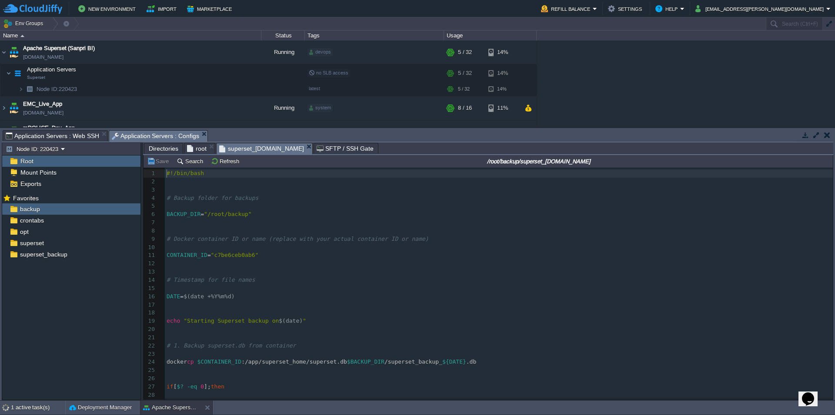
scroll to position [3, 0]
click at [281, 202] on pre "# Backup folder for backups" at bounding box center [499, 198] width 668 height 8
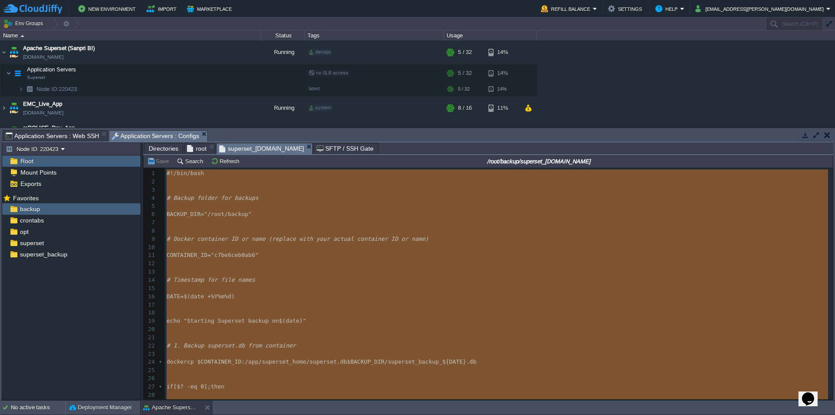
type textarea "-"
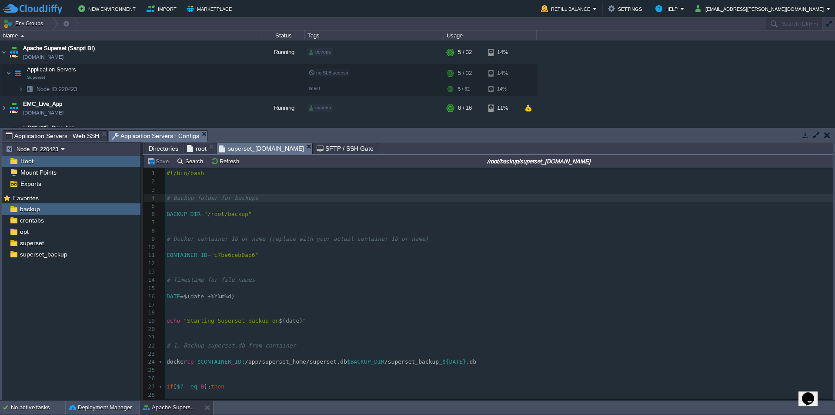
click at [164, 148] on span "Directories" at bounding box center [164, 148] width 30 height 10
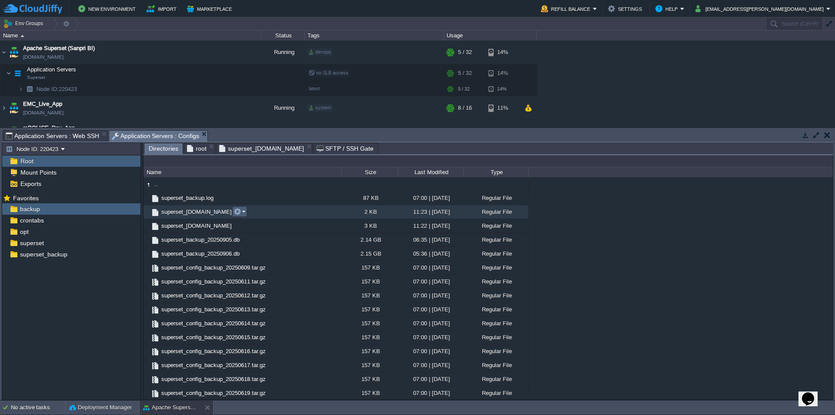
click at [242, 217] on td at bounding box center [239, 211] width 15 height 10
click at [258, 268] on span "Download" at bounding box center [258, 269] width 24 height 7
click at [194, 215] on span "superset_[DOMAIN_NAME]" at bounding box center [196, 211] width 73 height 7
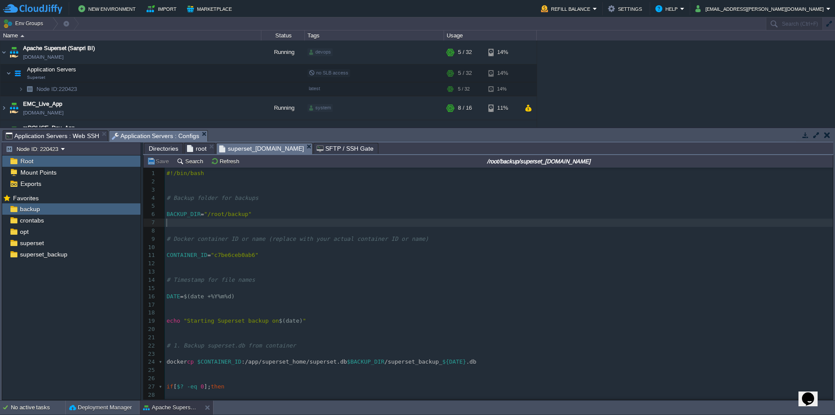
click at [340, 224] on pre "​" at bounding box center [499, 222] width 668 height 8
type textarea "-"
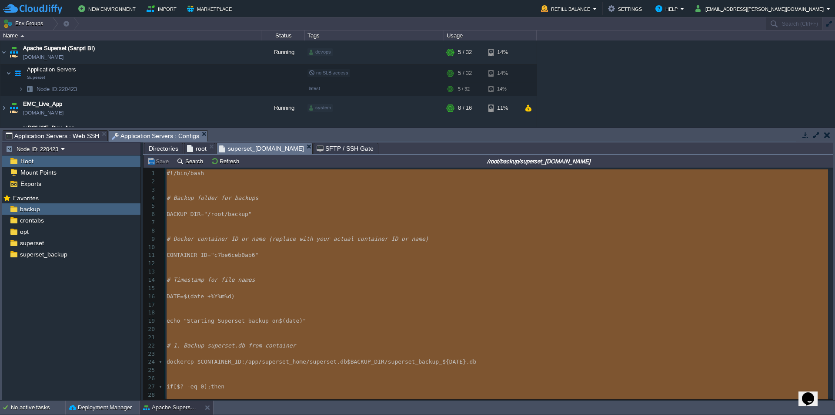
paste textarea
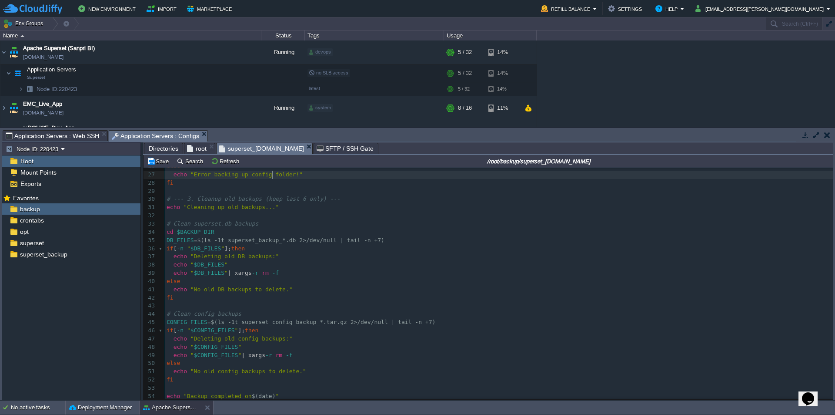
scroll to position [0, 0]
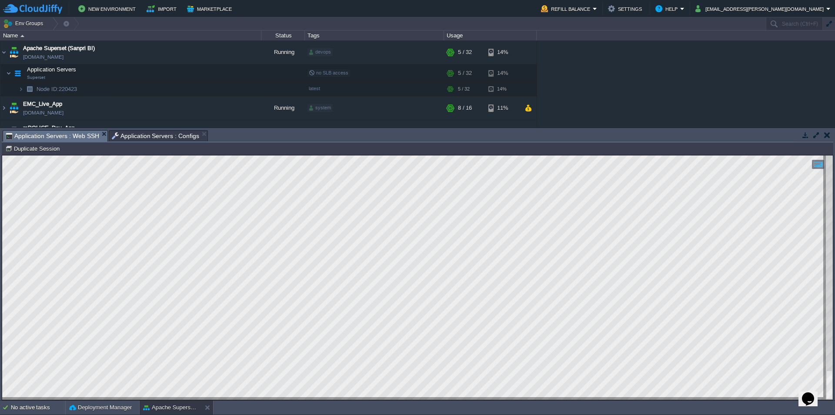
click at [70, 134] on span "Application Servers : Web SSH" at bounding box center [53, 136] width 94 height 11
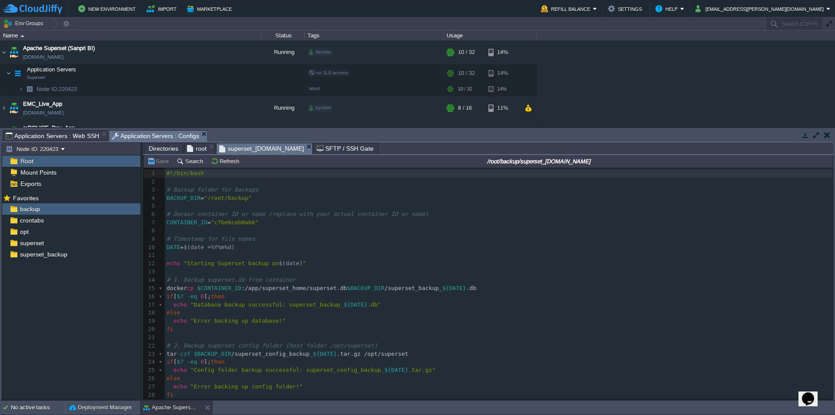
click at [144, 135] on span "Application Servers : Configs" at bounding box center [156, 136] width 88 height 11
click at [169, 151] on span "Directories" at bounding box center [164, 148] width 30 height 10
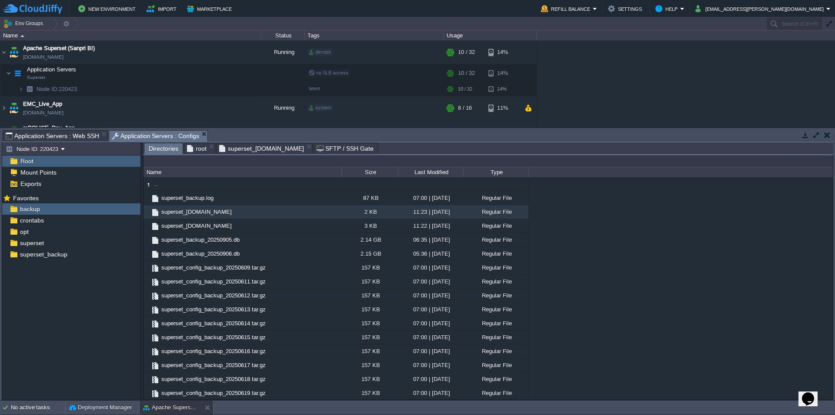
type input "/root/backup/superset_backup.sh"
click at [245, 162] on input "/root/backup/superset_backup.sh" at bounding box center [489, 161] width 690 height 12
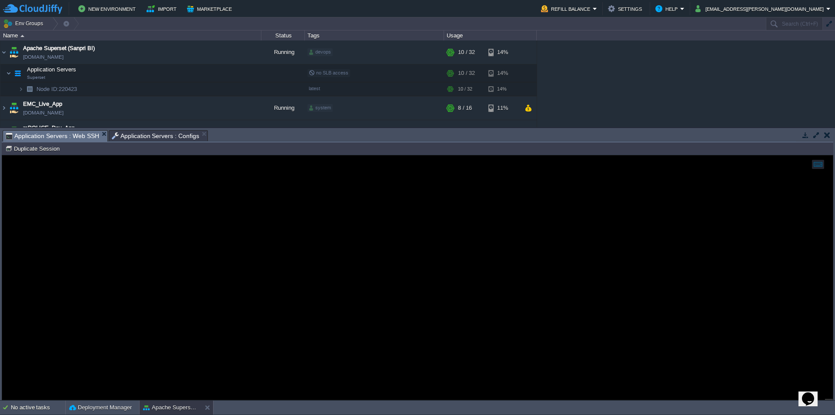
click at [44, 134] on span "Application Servers : Web SSH" at bounding box center [53, 136] width 94 height 11
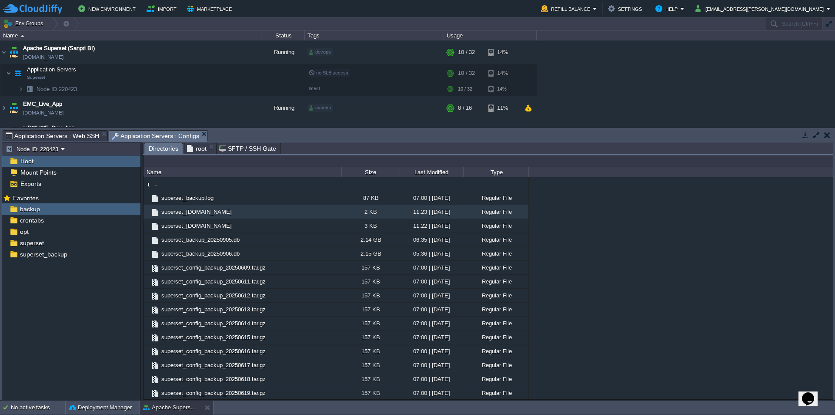
click at [141, 133] on span "Application Servers : Configs" at bounding box center [156, 136] width 88 height 11
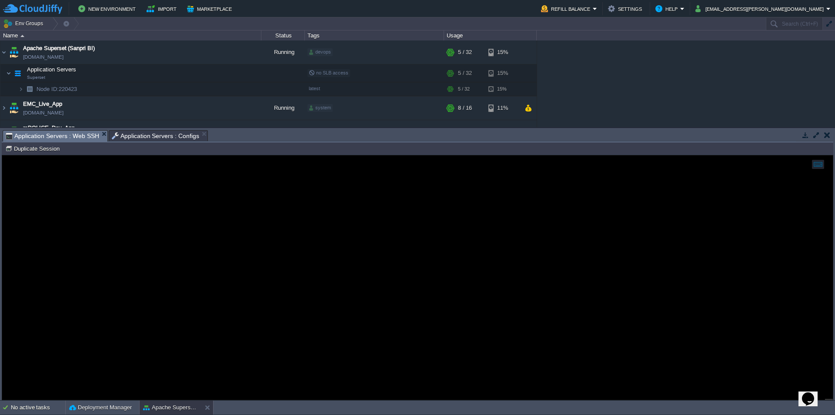
click at [78, 136] on span "Application Servers : Web SSH" at bounding box center [53, 136] width 94 height 11
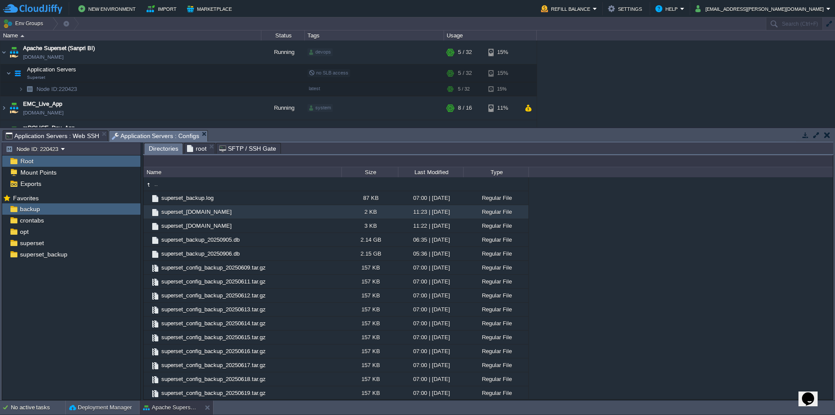
click at [141, 134] on span "Application Servers : Configs" at bounding box center [156, 136] width 88 height 11
click at [197, 215] on span "superset_[DOMAIN_NAME]" at bounding box center [196, 211] width 73 height 7
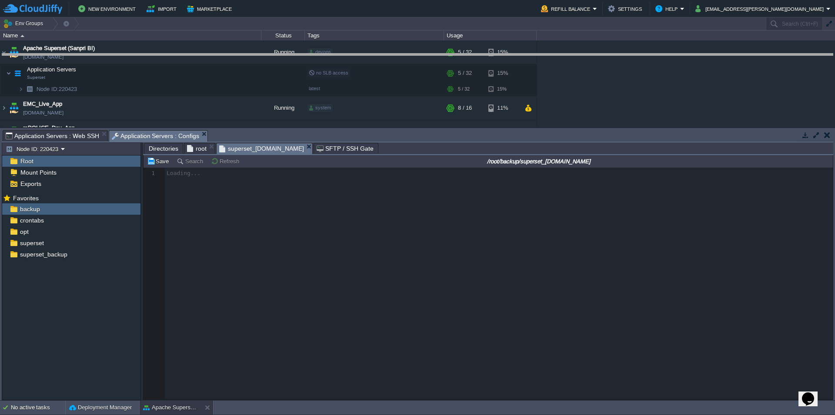
drag, startPoint x: 387, startPoint y: 141, endPoint x: 405, endPoint y: 65, distance: 78.7
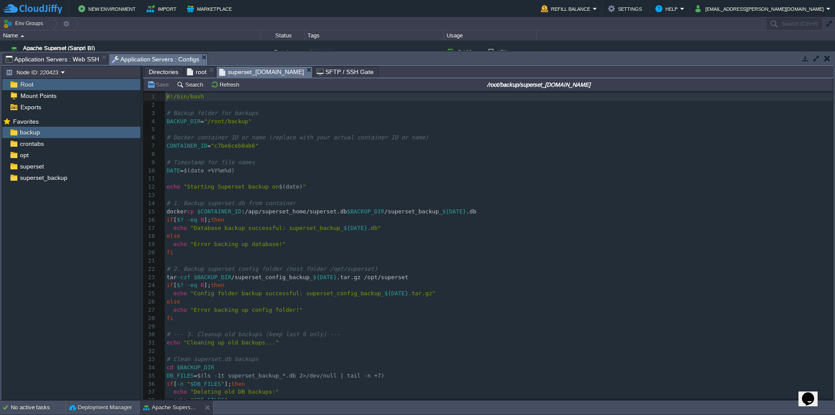
scroll to position [3, 0]
click at [404, 220] on pre "if [ $? -eq 0 ]; then" at bounding box center [499, 220] width 668 height 8
click at [382, 261] on pre "​" at bounding box center [499, 261] width 668 height 8
click at [343, 274] on span ".tar.gz /opt/superset" at bounding box center [372, 277] width 71 height 7
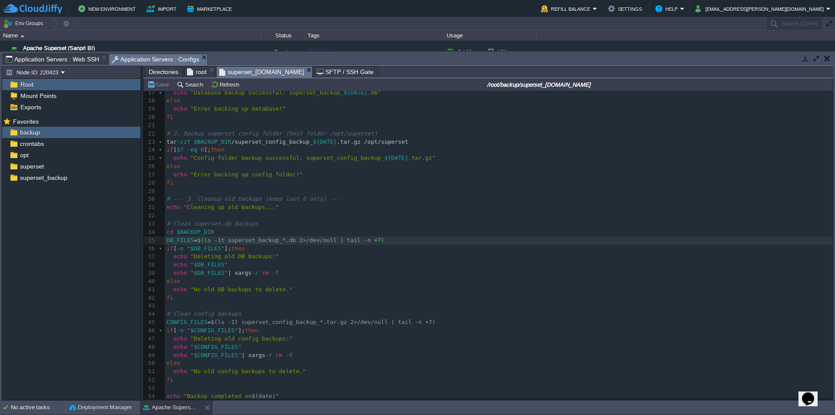
type textarea "1"
click at [74, 61] on span "Application Servers : Web SSH" at bounding box center [53, 59] width 94 height 10
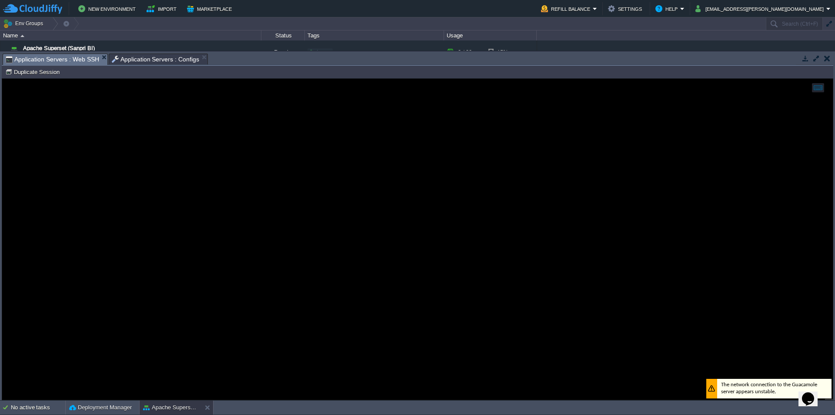
click at [176, 60] on span "Application Servers : Configs" at bounding box center [156, 59] width 88 height 10
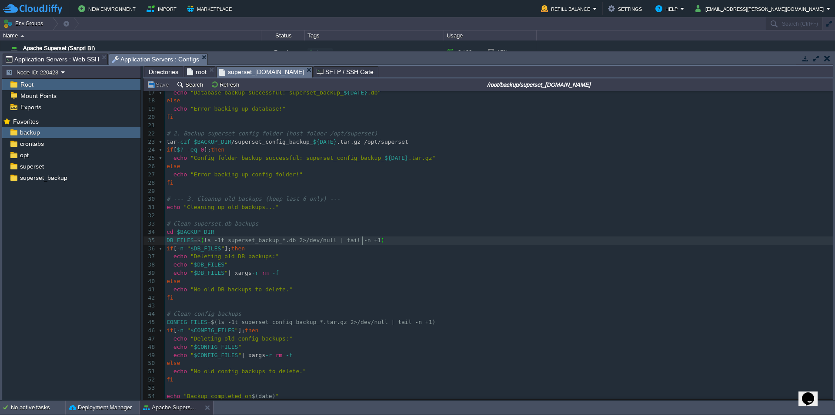
scroll to position [3, 0]
type textarea "3"
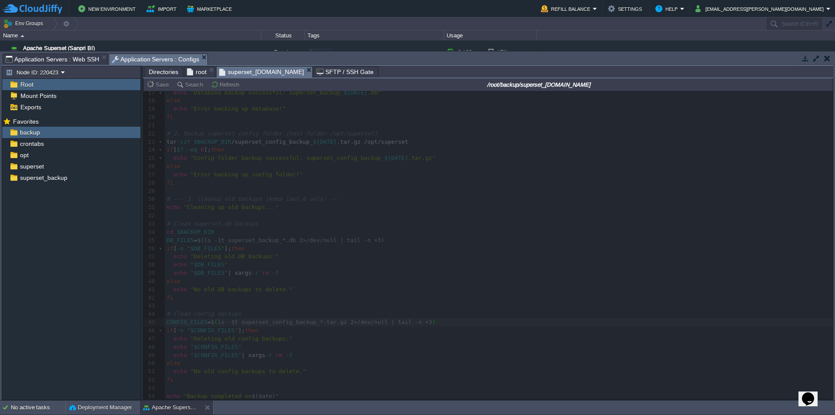
type textarea "3"
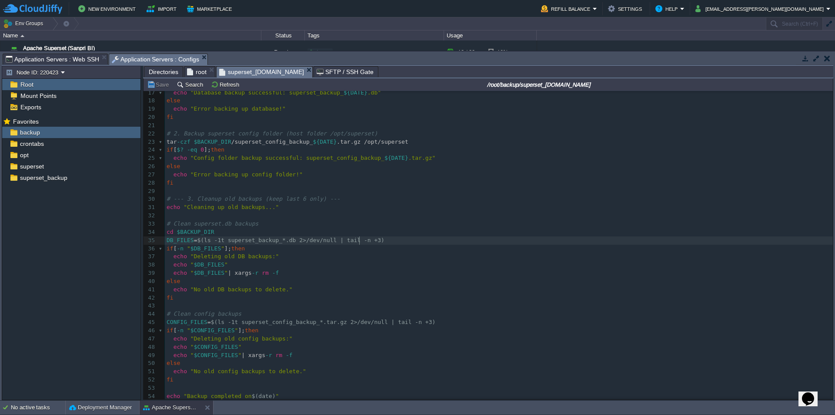
click at [361, 235] on div "xxxxxxxxxx echo "Backup completed on $(date) " 1 #!/bin/bash 2 ​ 3 # Backup fol…" at bounding box center [499, 178] width 668 height 443
type textarea "6"
type textarea "7"
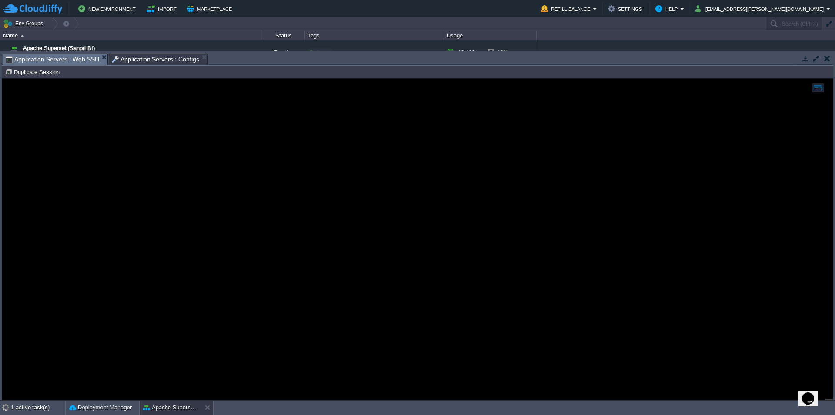
click at [79, 60] on span "Application Servers : Web SSH" at bounding box center [53, 59] width 94 height 11
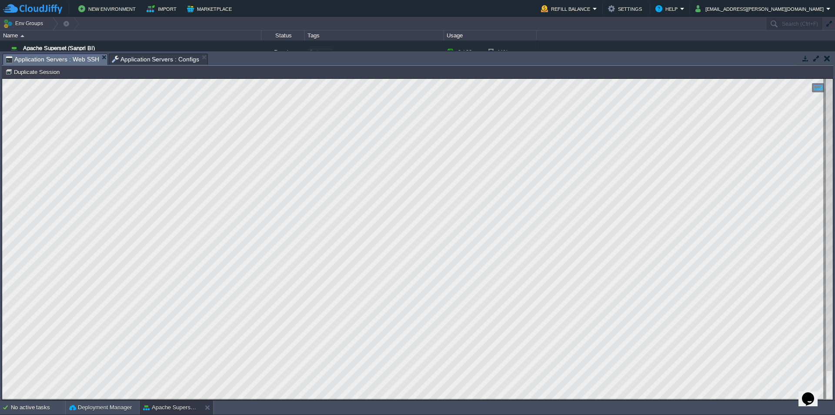
click at [130, 59] on span "Application Servers : Configs" at bounding box center [156, 59] width 88 height 10
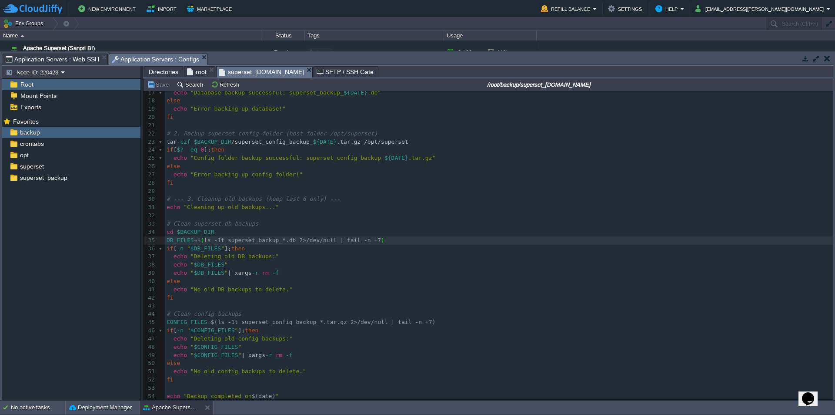
scroll to position [3, 0]
click at [409, 203] on pre "echo "Cleaning up old backups..."" at bounding box center [499, 207] width 668 height 8
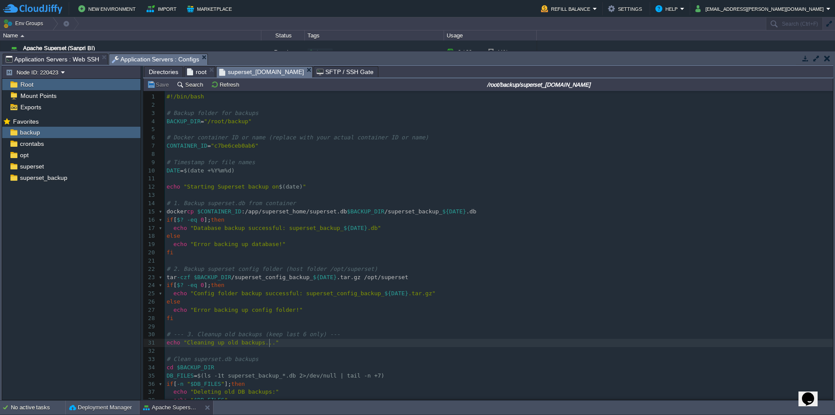
scroll to position [138, 0]
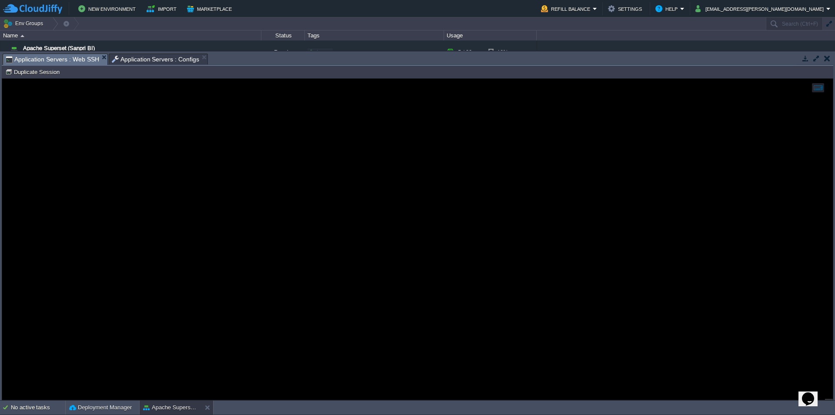
click at [68, 59] on span "Application Servers : Web SSH" at bounding box center [53, 59] width 94 height 11
click at [155, 60] on span "Application Servers : Configs" at bounding box center [156, 59] width 88 height 10
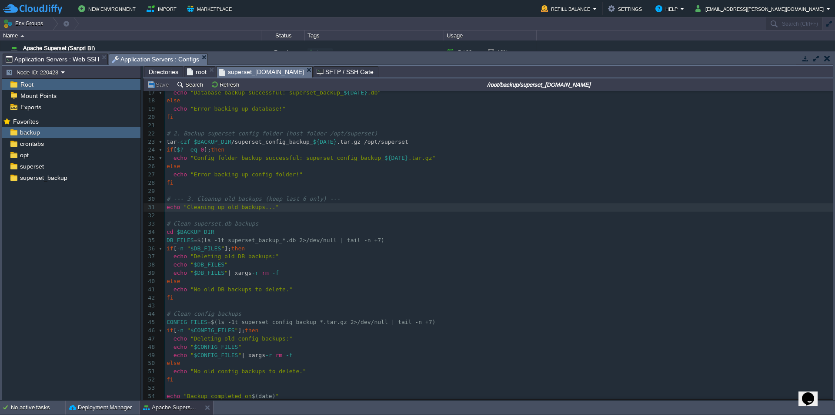
click at [265, 187] on pre "​" at bounding box center [499, 191] width 668 height 8
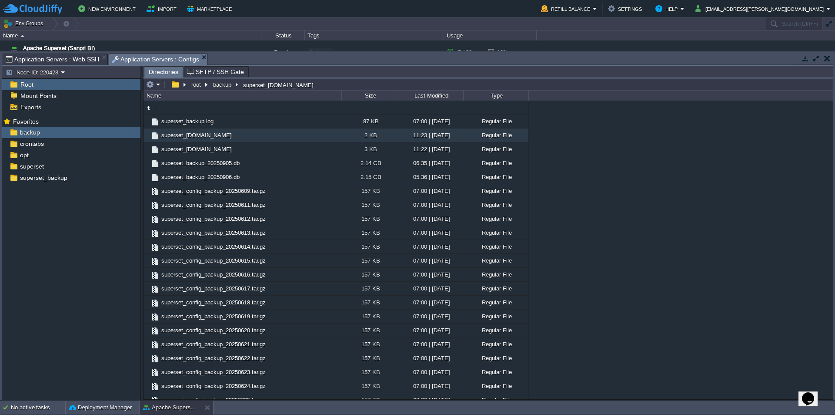
type input "/root/backup/superset_backup.sh"
click at [306, 87] on input "/root/backup/superset_backup.sh" at bounding box center [489, 84] width 690 height 12
